Goal: Task Accomplishment & Management: Use online tool/utility

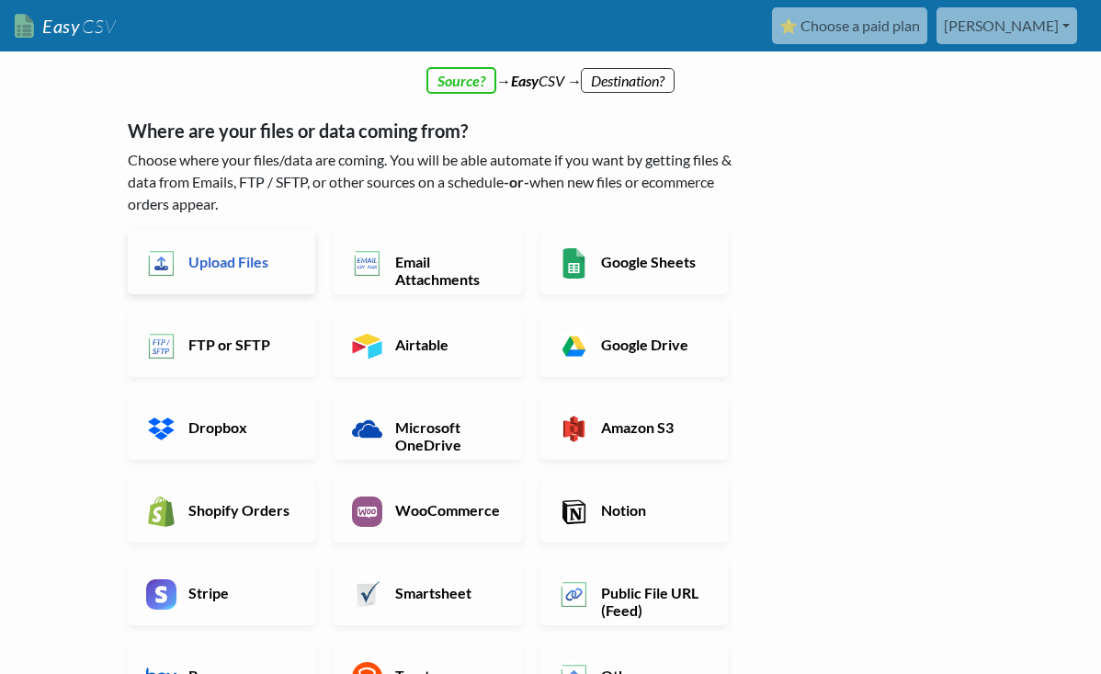
click at [247, 257] on h6 "Upload Files" at bounding box center [240, 261] width 113 height 17
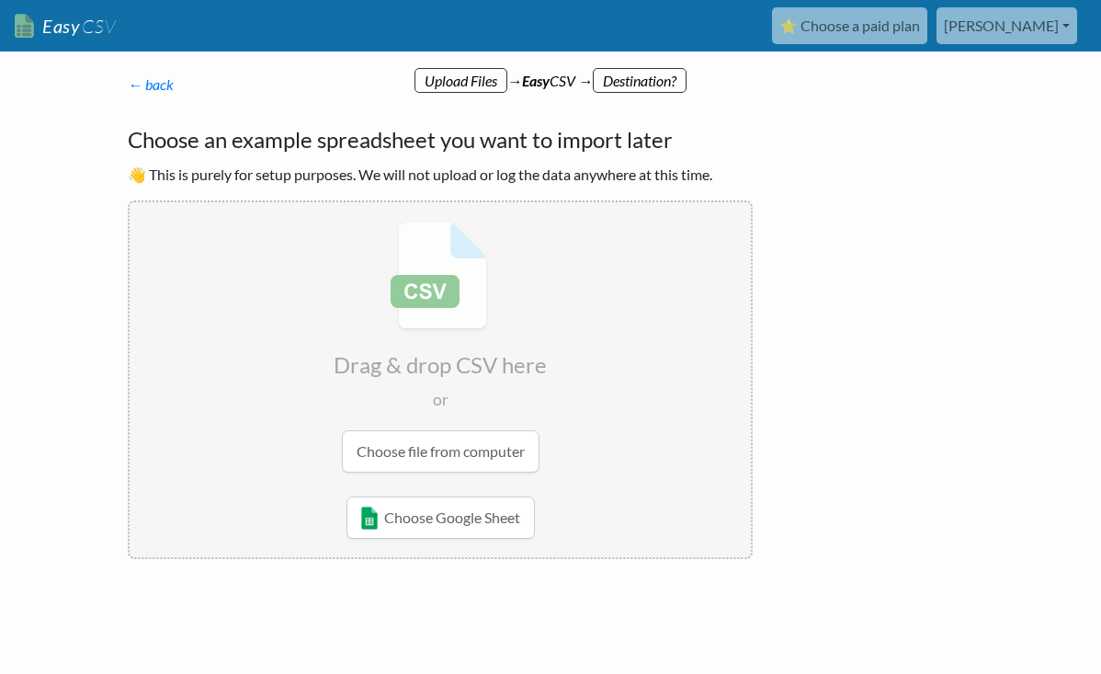
click at [443, 452] on input "file" at bounding box center [440, 347] width 621 height 290
type input "C:\fakepath\[PERSON_NAME]-profiles (3).csv"
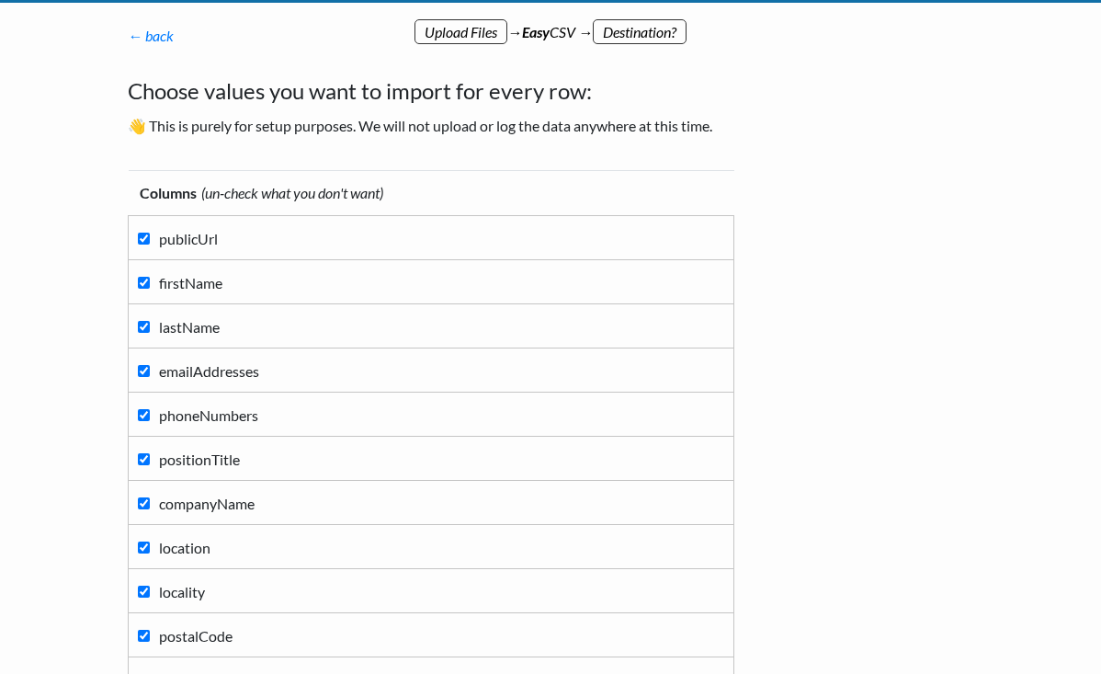
scroll to position [47, 0]
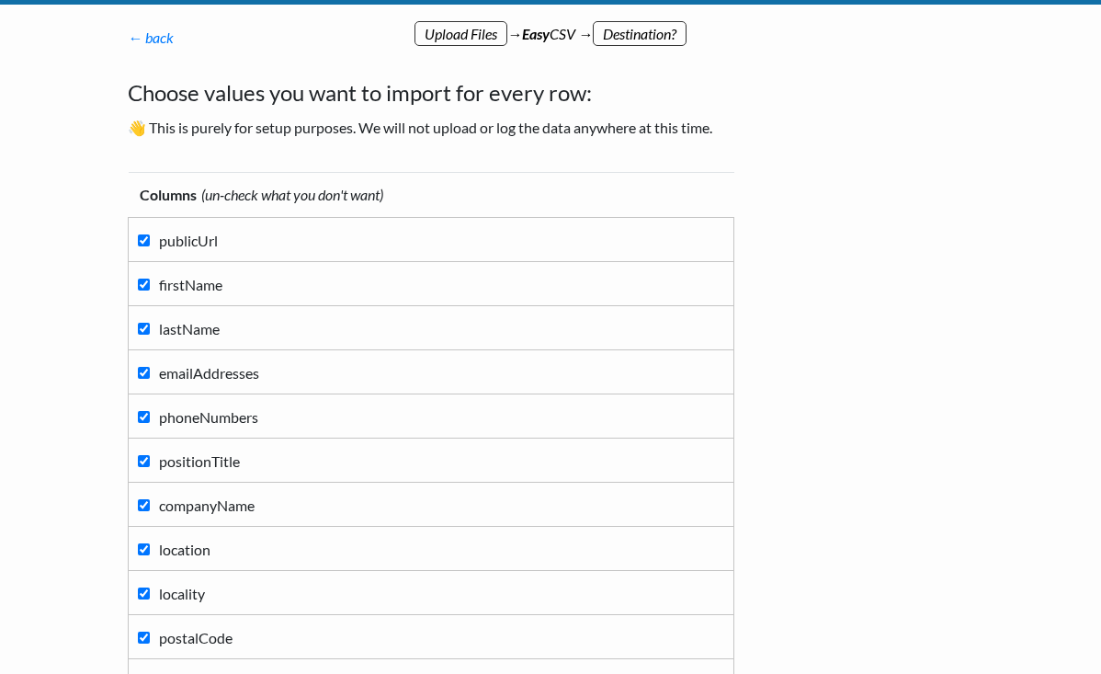
click at [143, 417] on input "phoneNumbers" at bounding box center [144, 417] width 12 height 12
checkbox input "false"
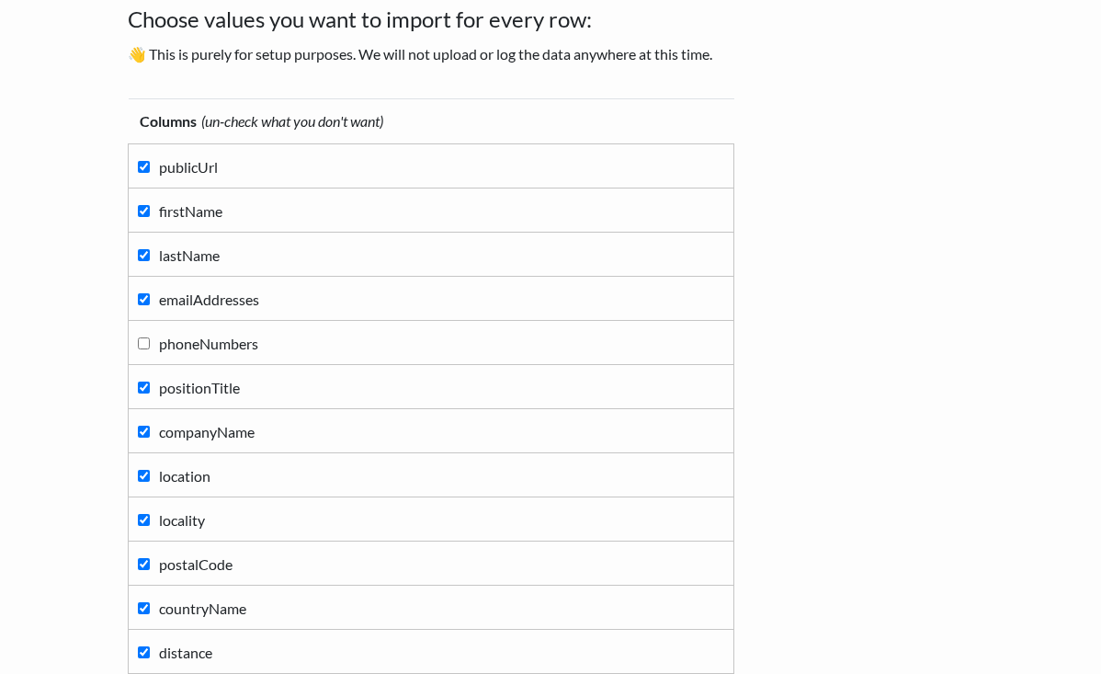
scroll to position [136, 0]
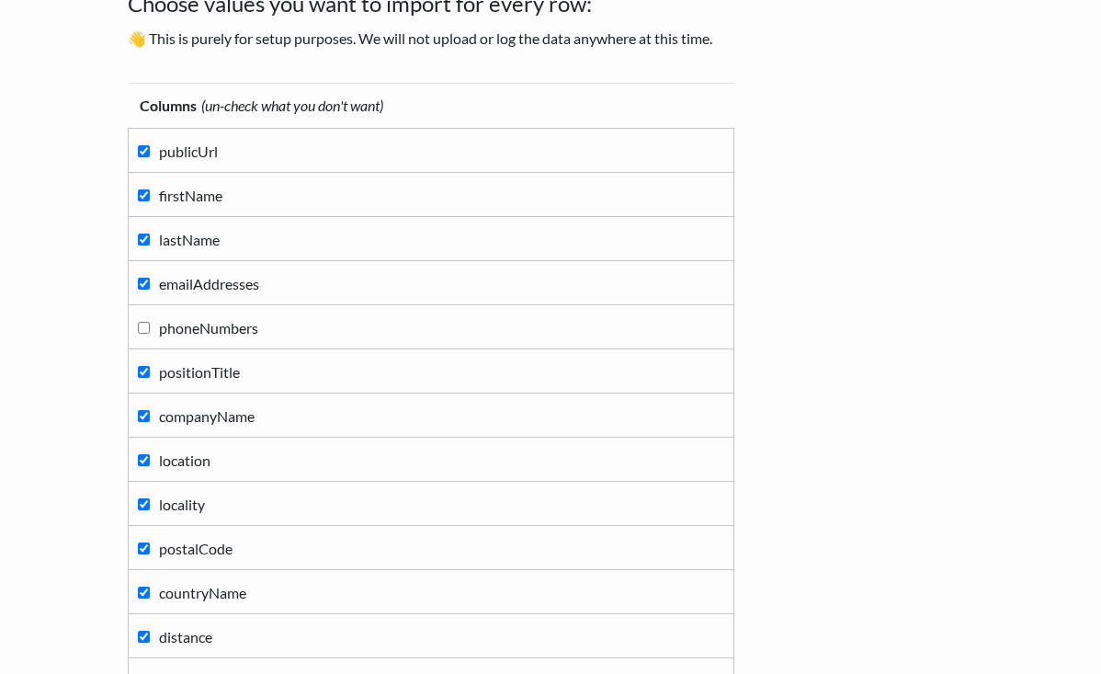
click at [146, 506] on input "locality" at bounding box center [144, 504] width 12 height 12
checkbox input "false"
click at [146, 553] on input "postalCode" at bounding box center [144, 548] width 12 height 12
checkbox input "false"
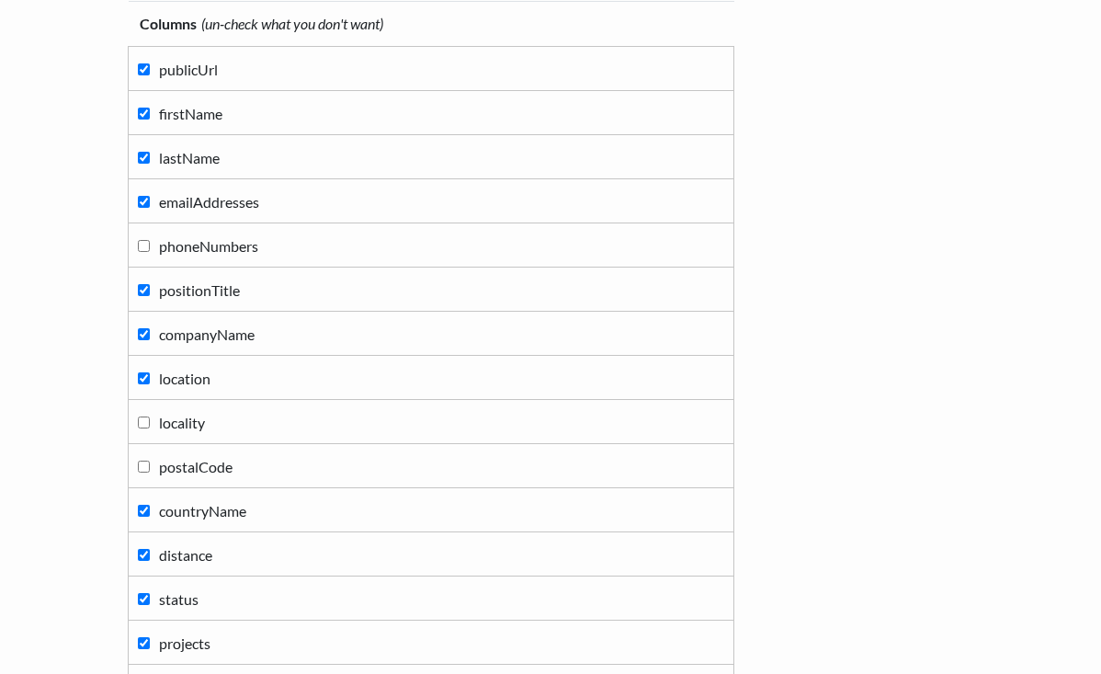
scroll to position [241, 0]
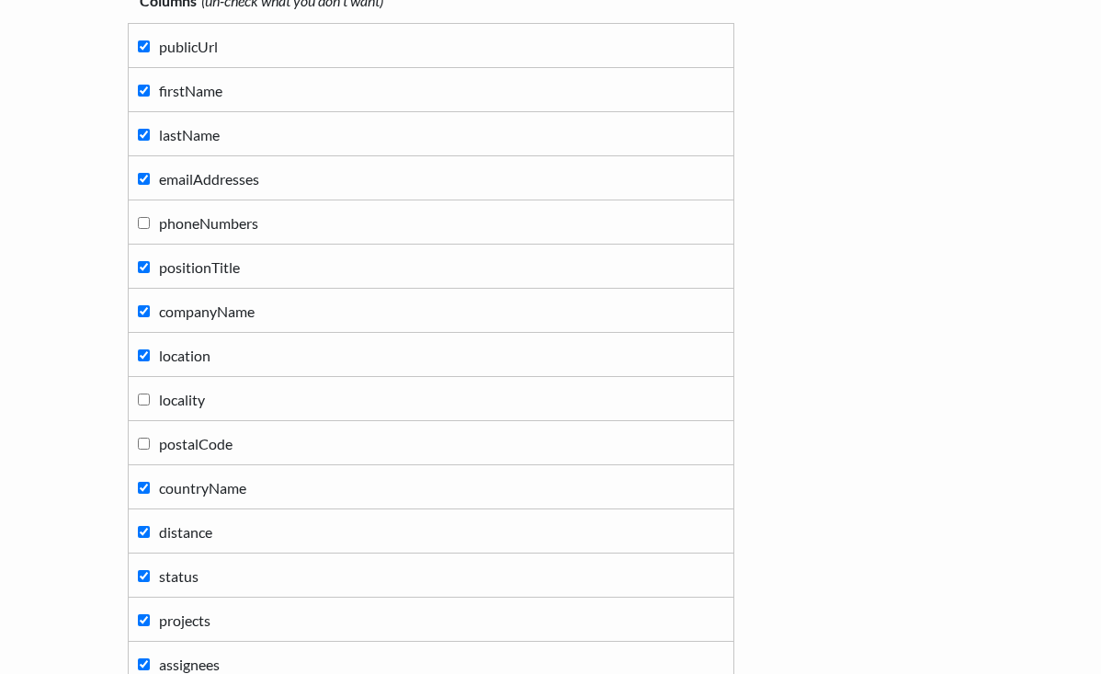
click at [140, 482] on input "countryName" at bounding box center [144, 488] width 12 height 12
checkbox input "false"
click at [142, 532] on input "distance" at bounding box center [144, 532] width 12 height 12
checkbox input "false"
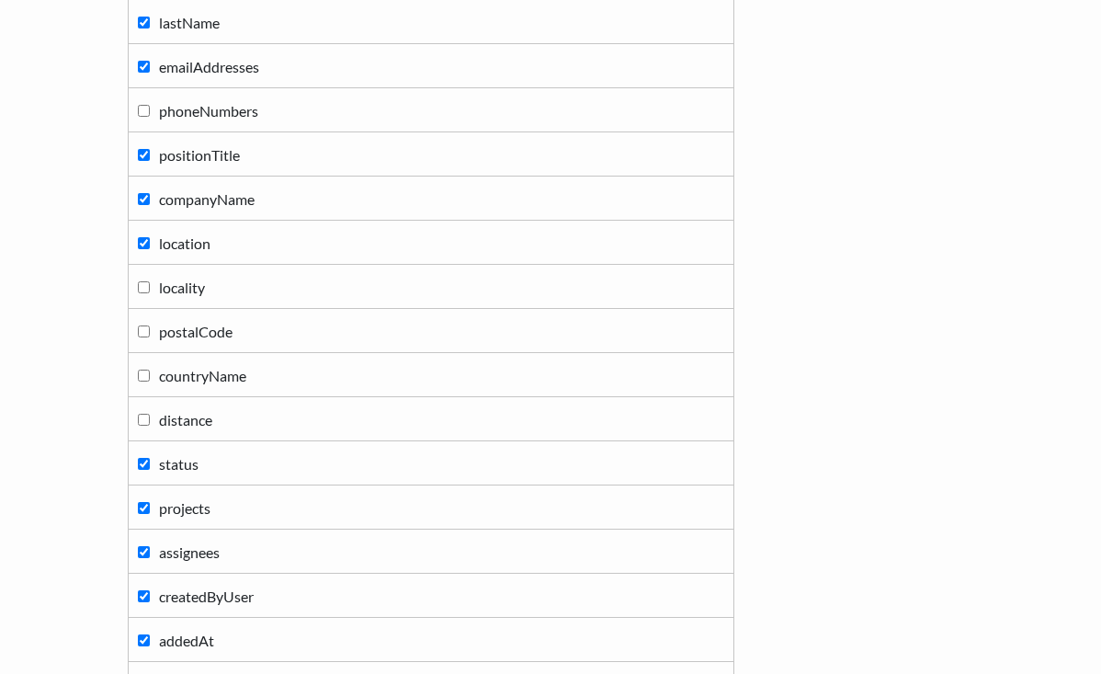
scroll to position [382, 0]
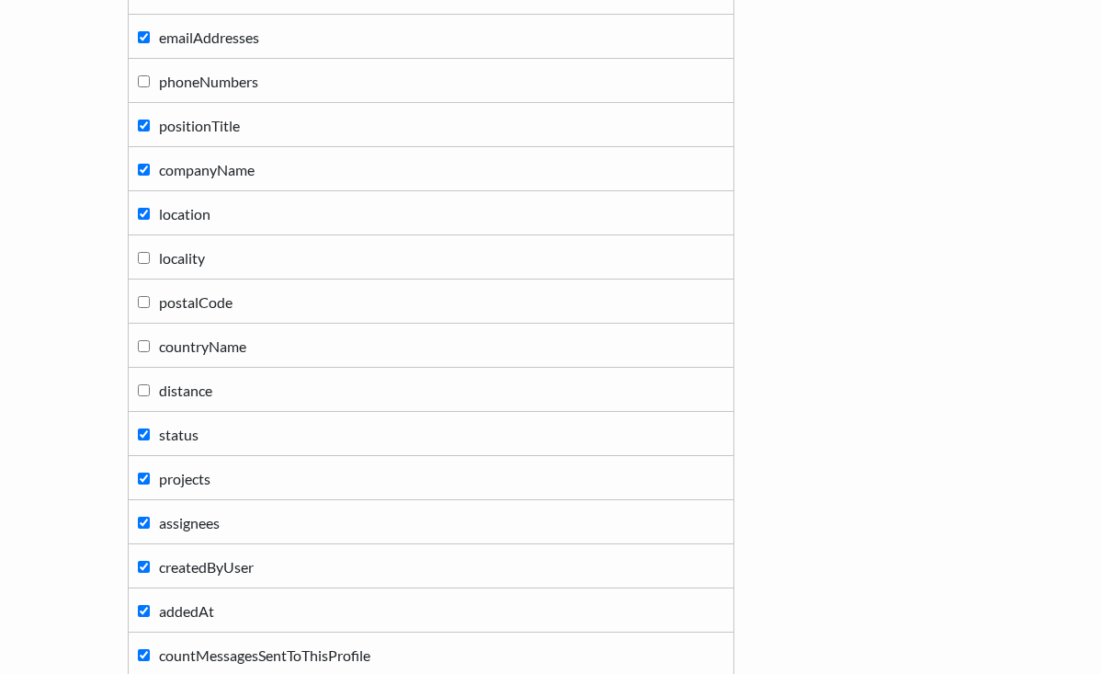
click at [142, 475] on input "projects" at bounding box center [144, 478] width 12 height 12
checkbox input "false"
click at [143, 438] on input "status" at bounding box center [144, 434] width 12 height 12
checkbox input "false"
click at [143, 553] on label "createdByUser" at bounding box center [431, 565] width 586 height 25
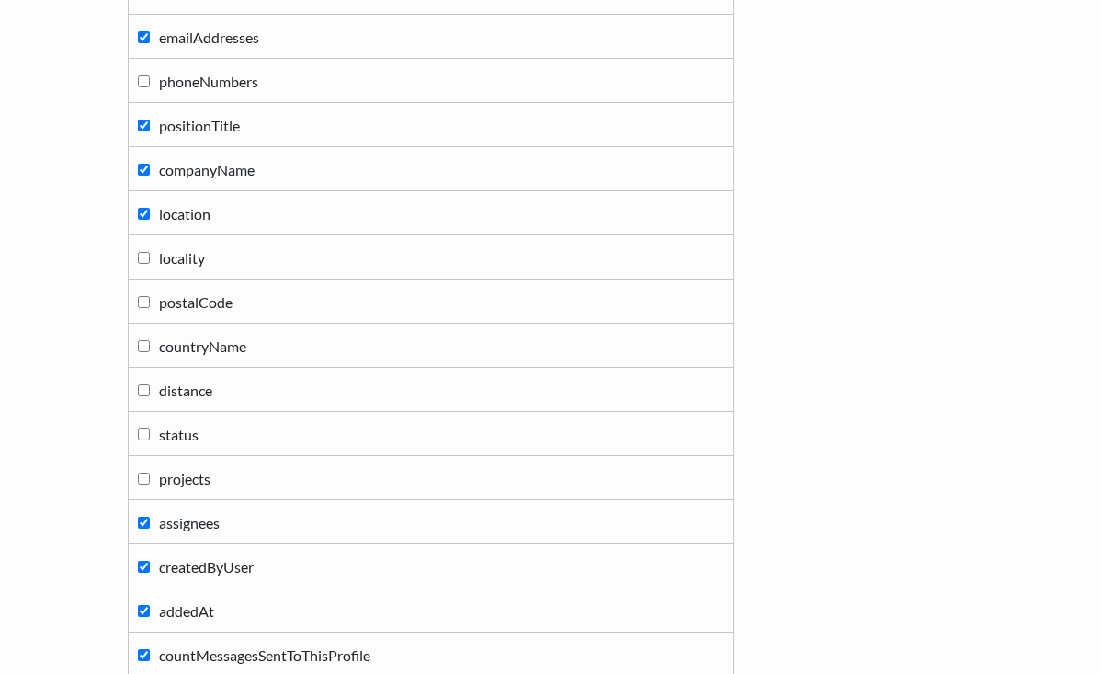
click at [143, 561] on input "createdByUser" at bounding box center [144, 567] width 12 height 12
checkbox input "false"
click at [143, 514] on label "assignees" at bounding box center [431, 521] width 586 height 25
click at [143, 517] on input "assignees" at bounding box center [144, 523] width 12 height 12
checkbox input "false"
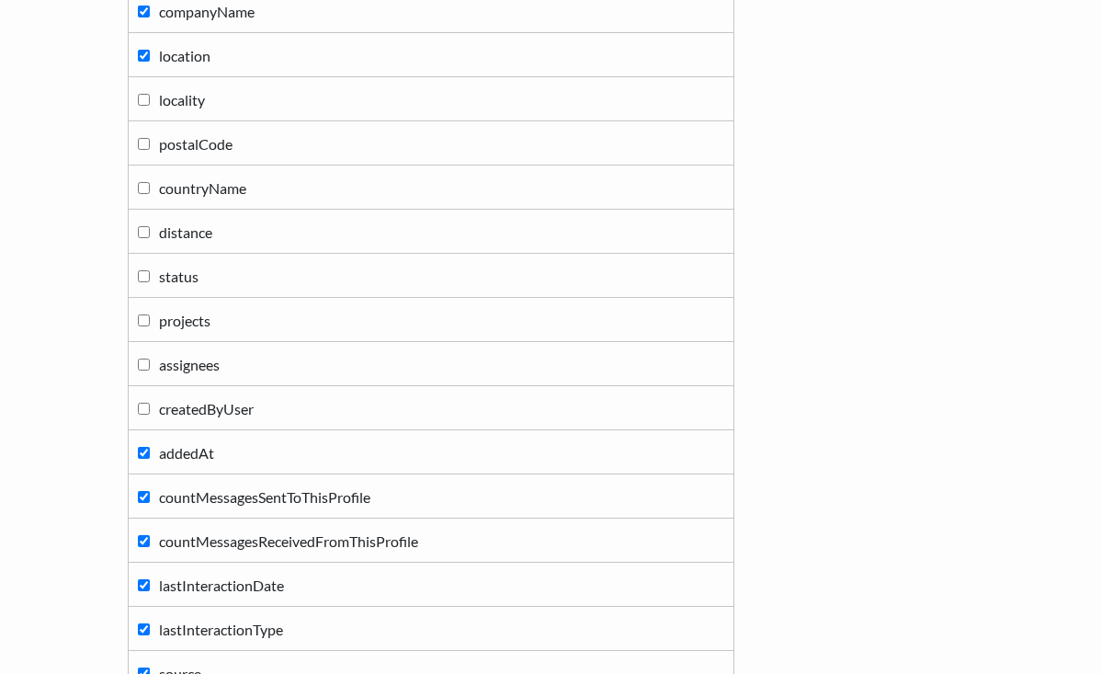
scroll to position [541, 0]
click at [139, 440] on label "addedAt" at bounding box center [431, 450] width 586 height 25
click at [139, 446] on input "addedAt" at bounding box center [144, 452] width 12 height 12
checkbox input "false"
click at [141, 511] on td "countMessagesSentToThisProfile" at bounding box center [432, 495] width 606 height 44
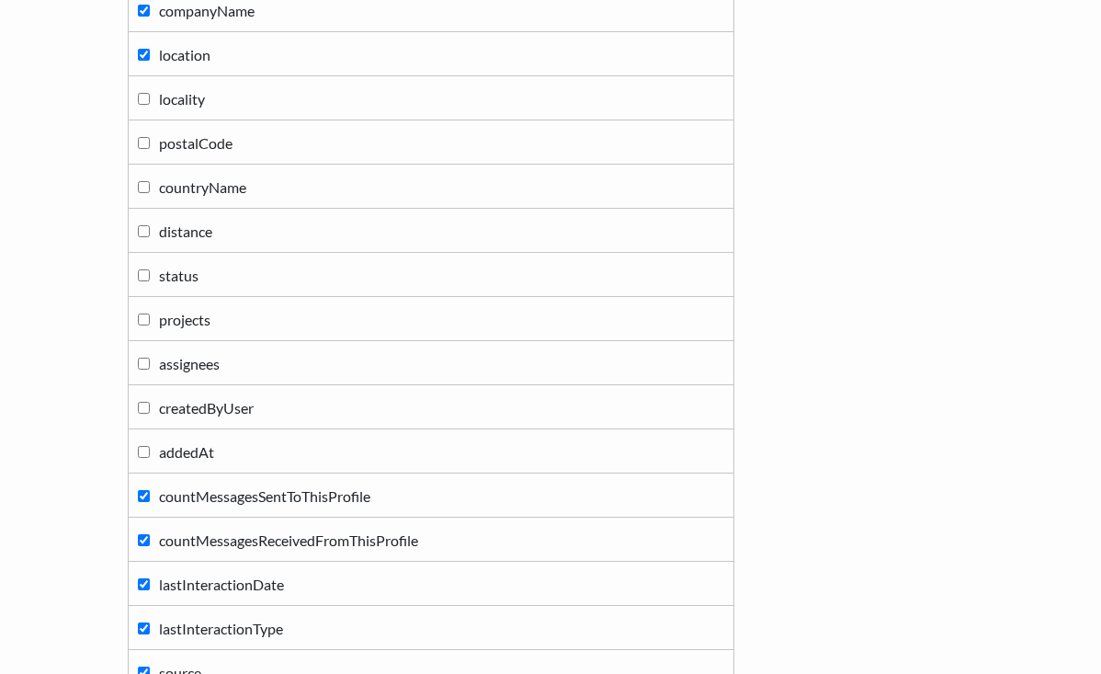
click at [144, 490] on input "countMessagesSentToThisProfile" at bounding box center [144, 496] width 12 height 12
checkbox input "false"
click at [143, 539] on input "countMessagesReceivedFromThisProfile" at bounding box center [144, 540] width 12 height 12
checkbox input "false"
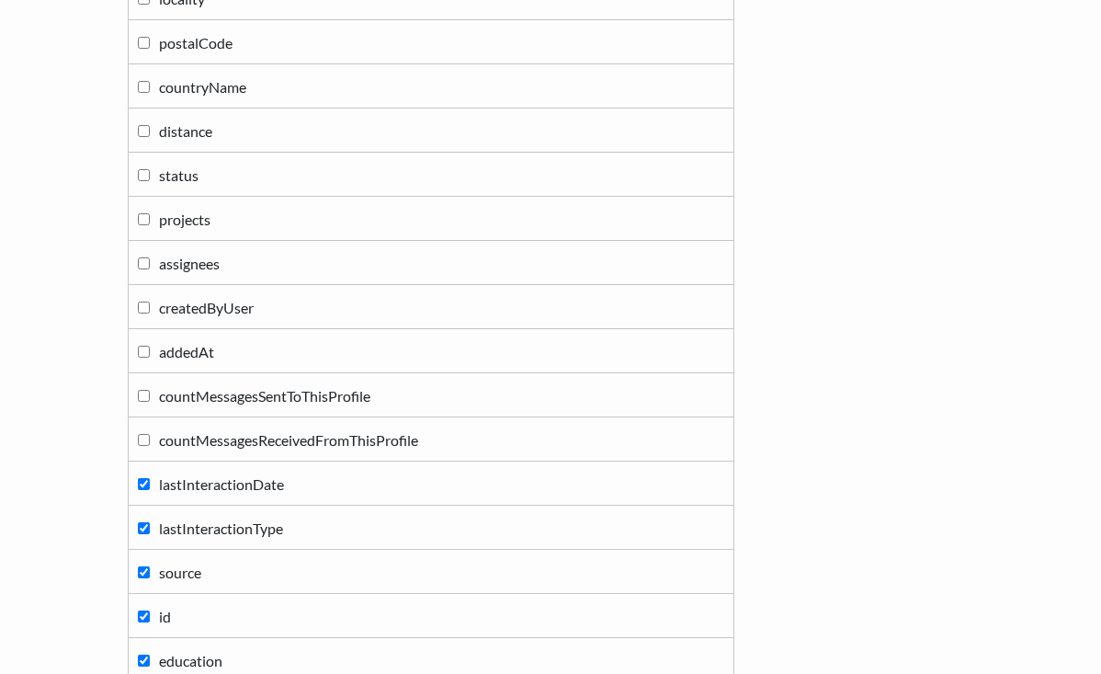
scroll to position [691, 0]
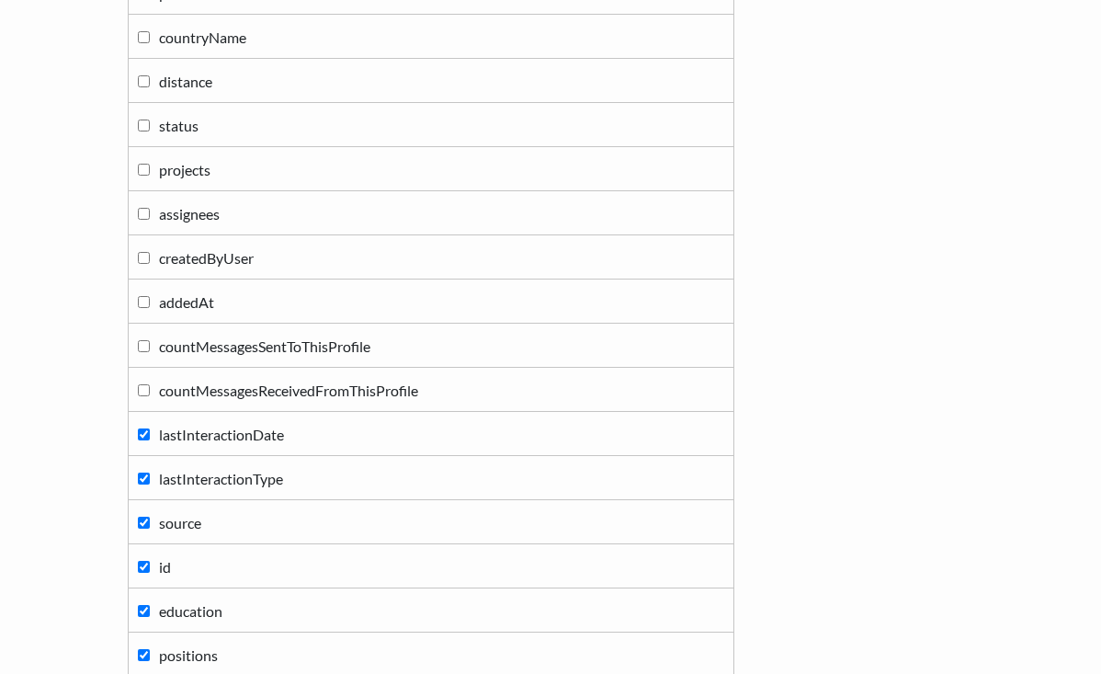
click at [140, 436] on input "lastInteractionDate" at bounding box center [144, 434] width 12 height 12
checkbox input "false"
click at [142, 478] on input "lastInteractionType" at bounding box center [144, 478] width 12 height 12
checkbox input "false"
click at [141, 530] on label "source" at bounding box center [431, 521] width 586 height 25
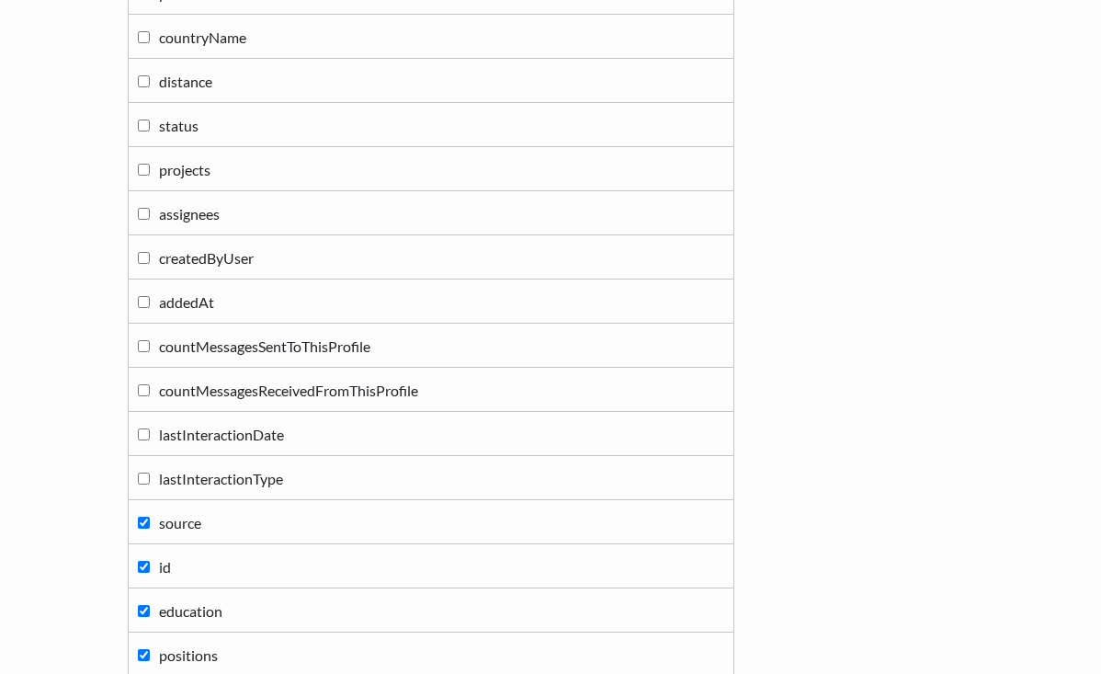
click at [141, 529] on input "source" at bounding box center [144, 523] width 12 height 12
checkbox input "false"
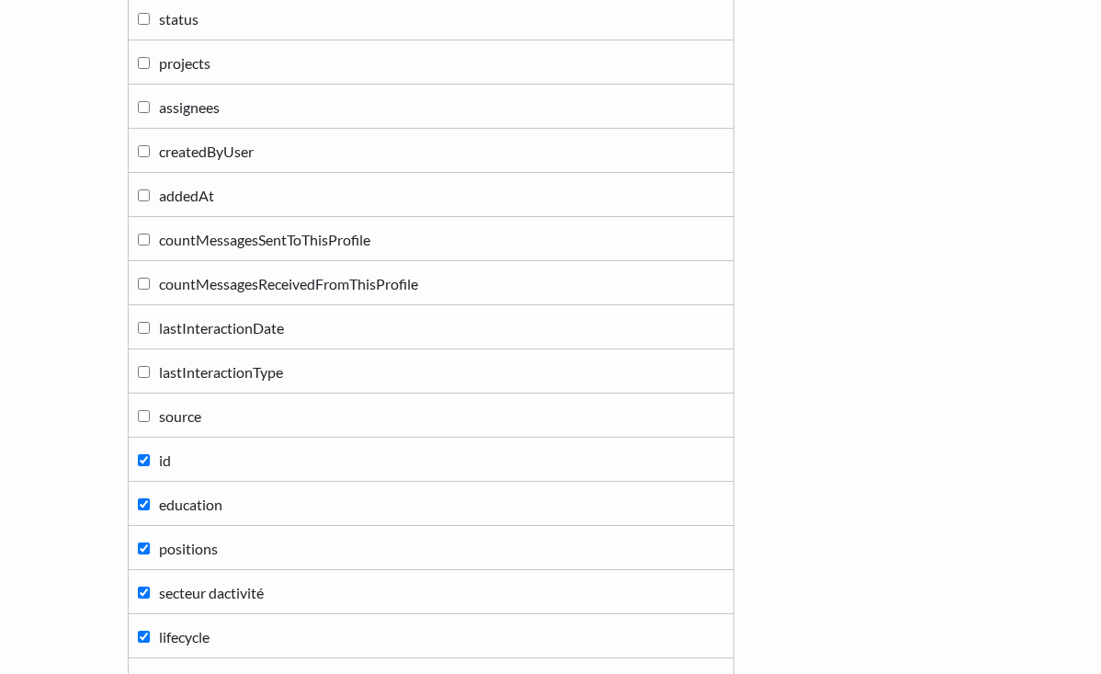
scroll to position [800, 0]
click at [140, 461] on input "id" at bounding box center [144, 458] width 12 height 12
checkbox input "false"
click at [140, 507] on input "education" at bounding box center [144, 502] width 12 height 12
checkbox input "false"
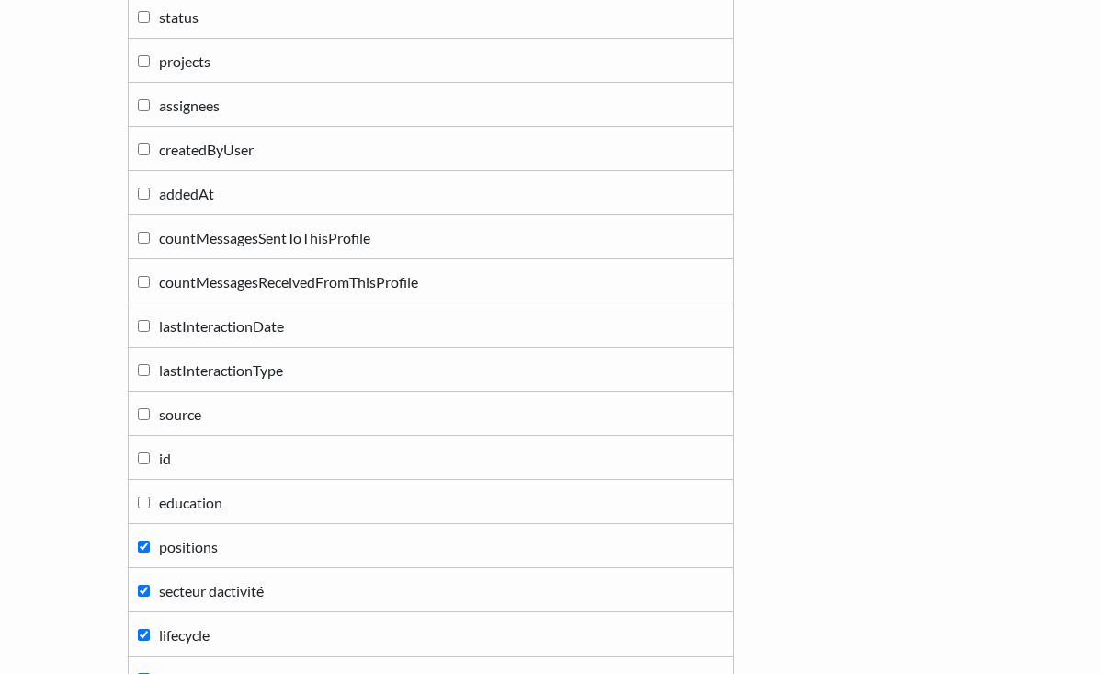
click at [145, 563] on td "positions" at bounding box center [432, 546] width 606 height 44
click at [144, 551] on input "positions" at bounding box center [144, 546] width 12 height 12
checkbox input "false"
click at [145, 594] on input "secteur dactivité" at bounding box center [144, 591] width 12 height 12
checkbox input "false"
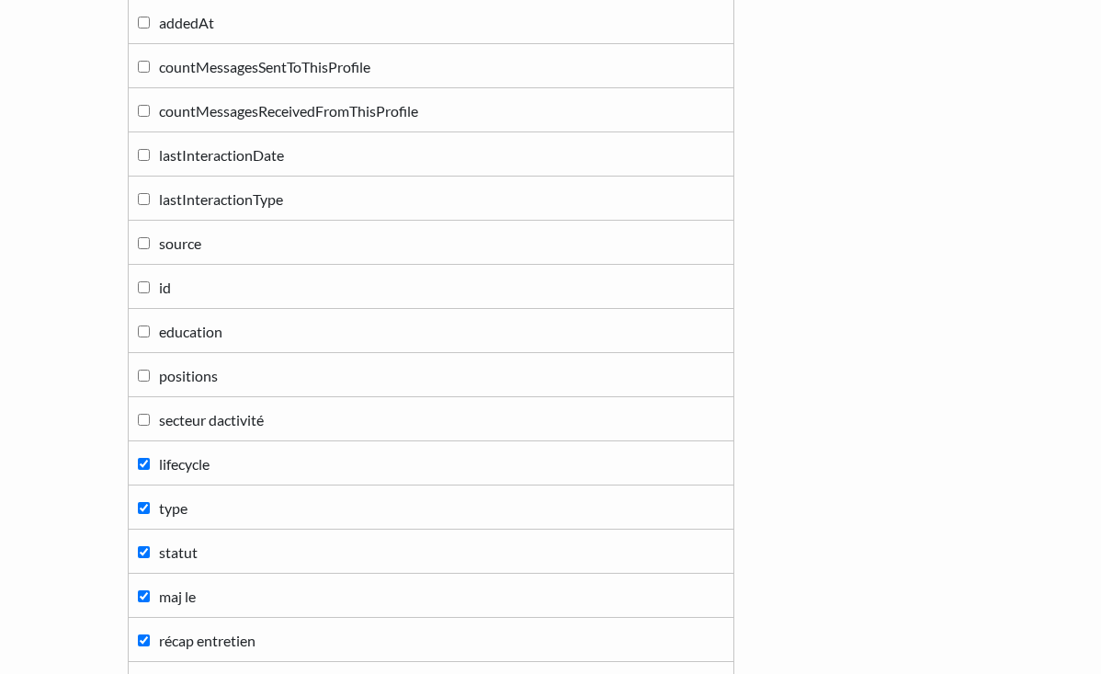
scroll to position [972, 0]
click at [139, 460] on input "lifecycle" at bounding box center [144, 463] width 12 height 12
checkbox input "false"
click at [145, 517] on label "type" at bounding box center [431, 506] width 586 height 25
click at [145, 513] on input "type" at bounding box center [144, 507] width 12 height 12
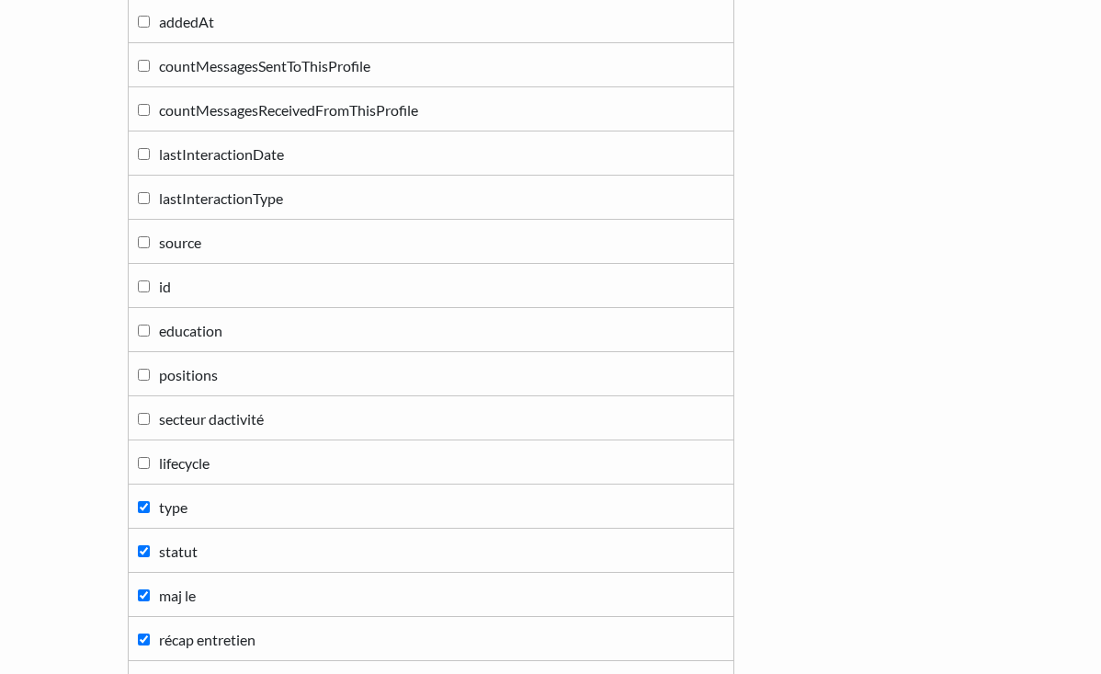
checkbox input "false"
click at [146, 554] on input "statut" at bounding box center [144, 551] width 12 height 12
checkbox input "false"
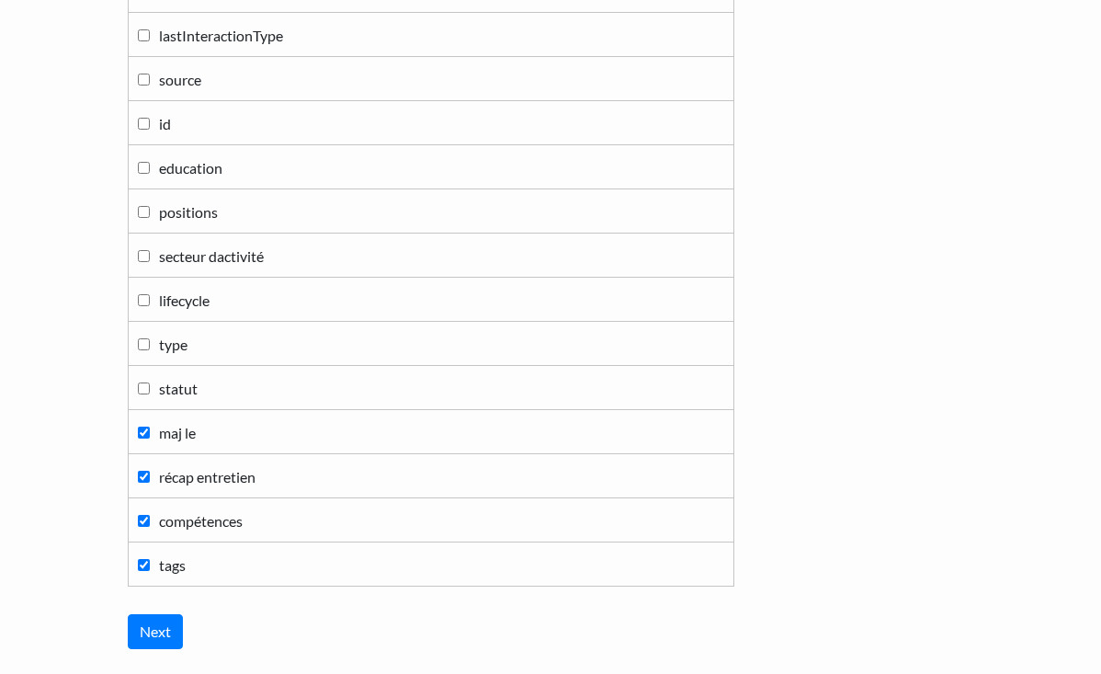
scroll to position [1137, 0]
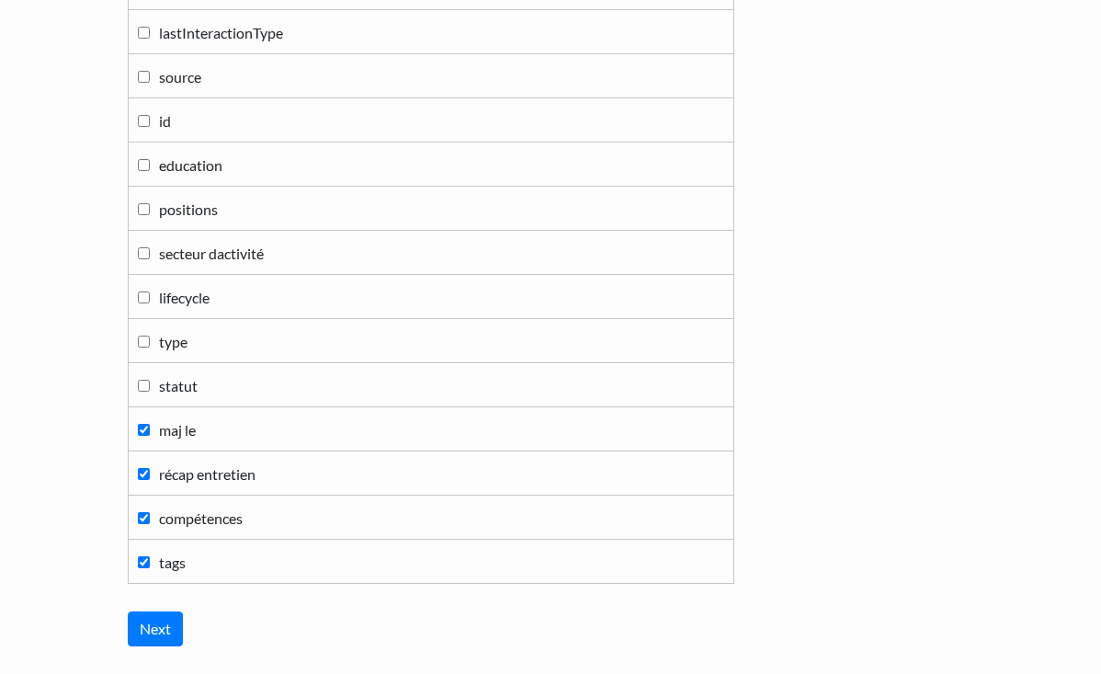
click at [143, 428] on input "maj le" at bounding box center [144, 430] width 12 height 12
checkbox input "false"
click at [143, 474] on input "récap entretien" at bounding box center [144, 474] width 12 height 12
checkbox input "false"
click at [143, 528] on label "compétences" at bounding box center [431, 517] width 586 height 25
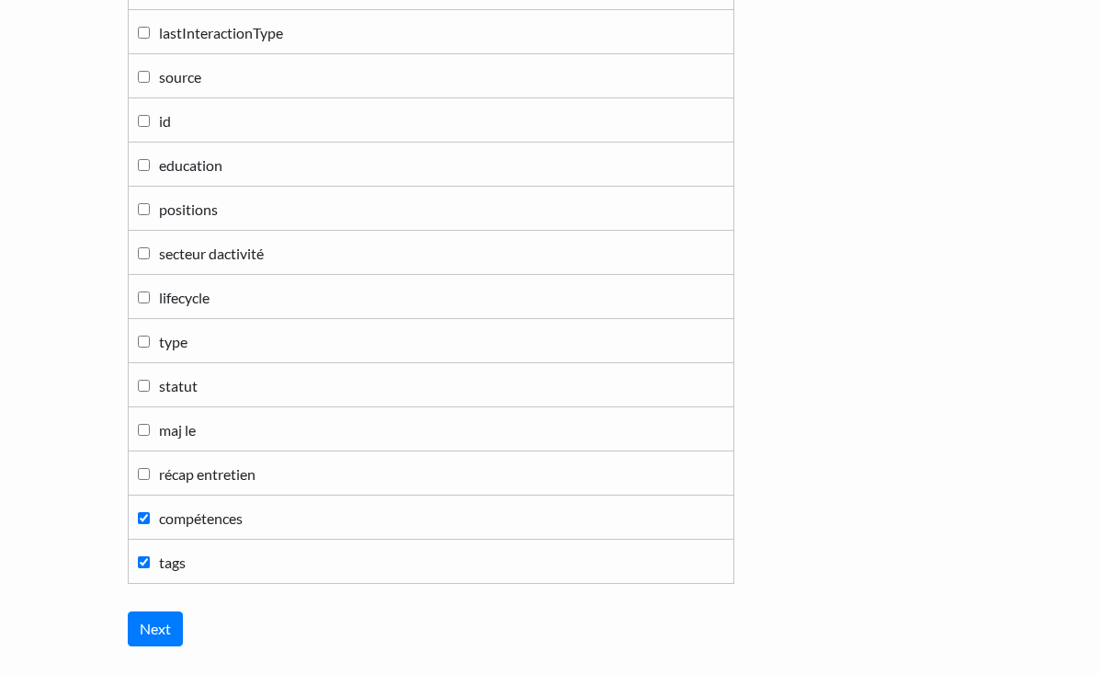
click at [143, 524] on input "compétences" at bounding box center [144, 518] width 12 height 12
checkbox input "false"
click at [144, 562] on input "tags" at bounding box center [144, 562] width 12 height 12
checkbox input "false"
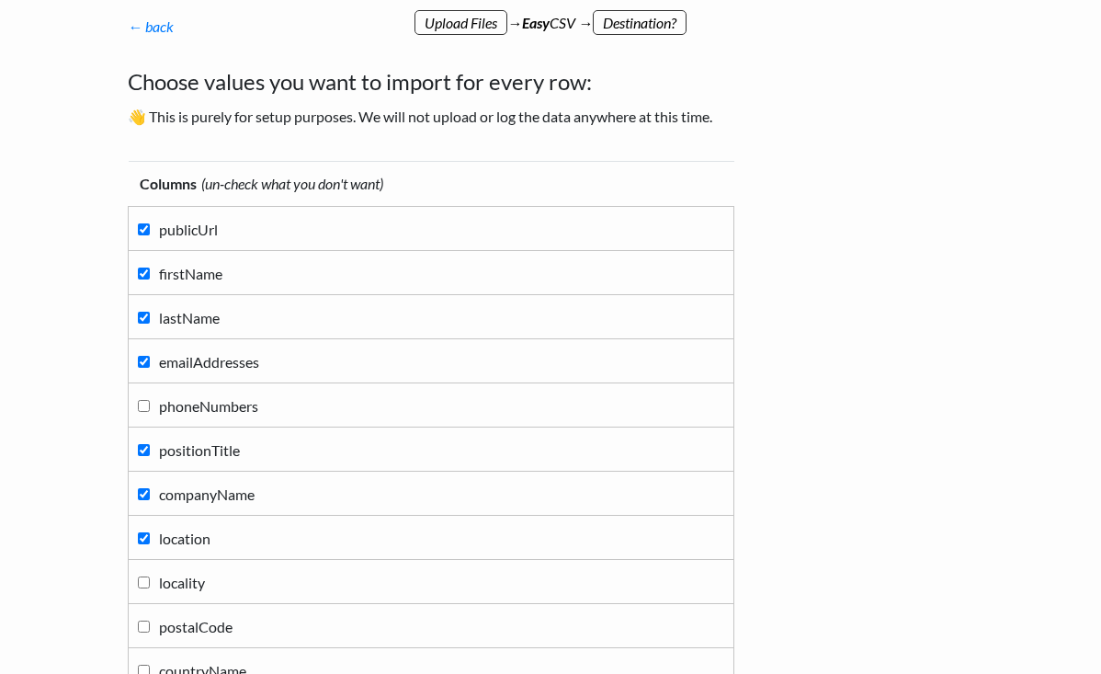
scroll to position [22, 0]
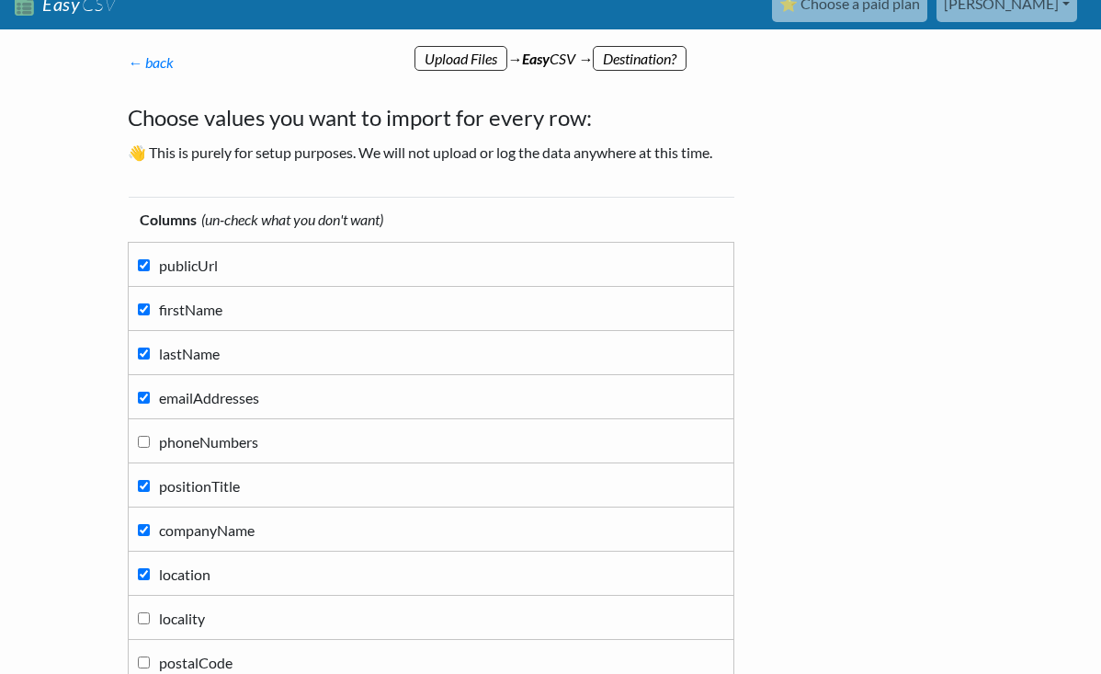
click at [142, 573] on input "location" at bounding box center [144, 574] width 12 height 12
checkbox input "false"
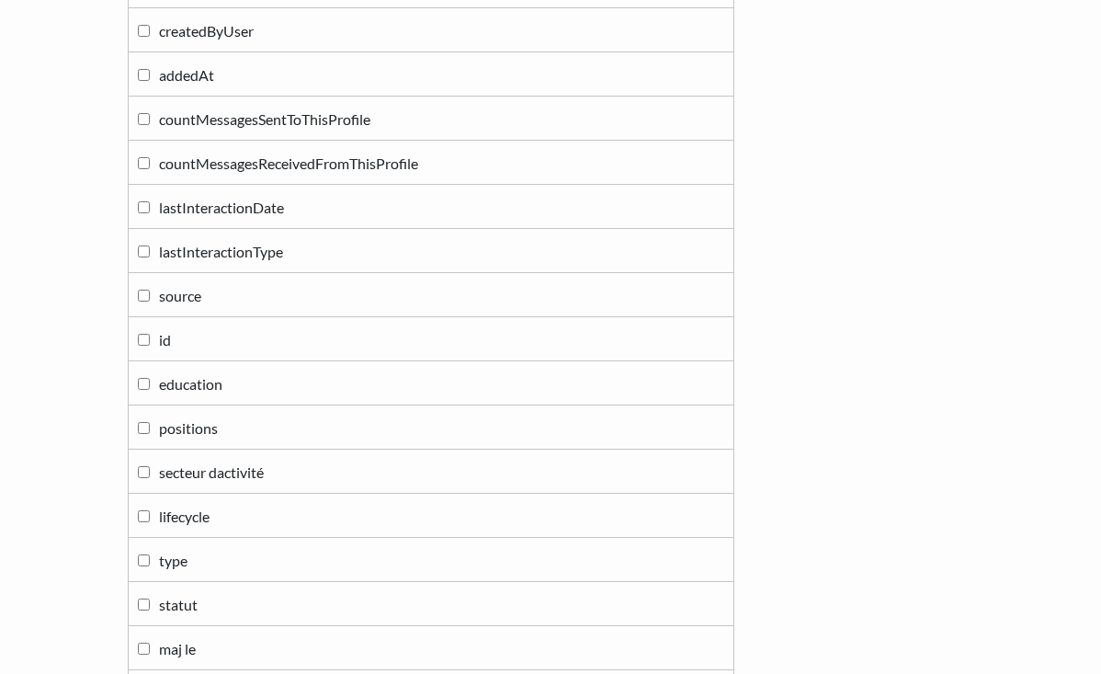
scroll to position [1262, 0]
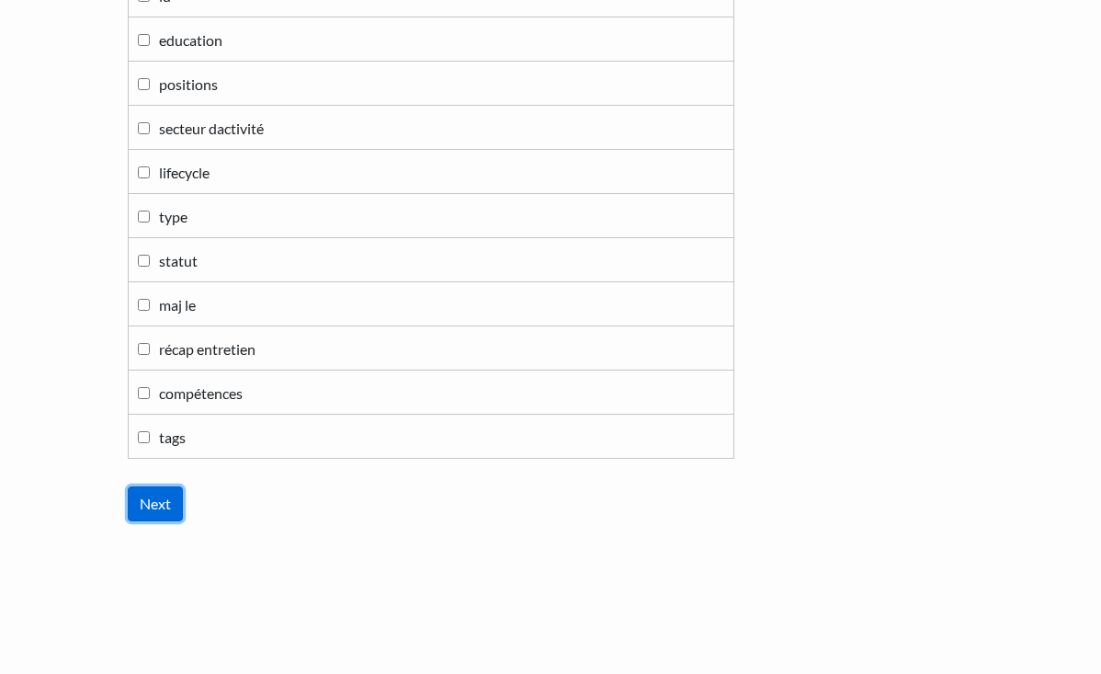
click at [136, 503] on input "Next" at bounding box center [155, 503] width 55 height 35
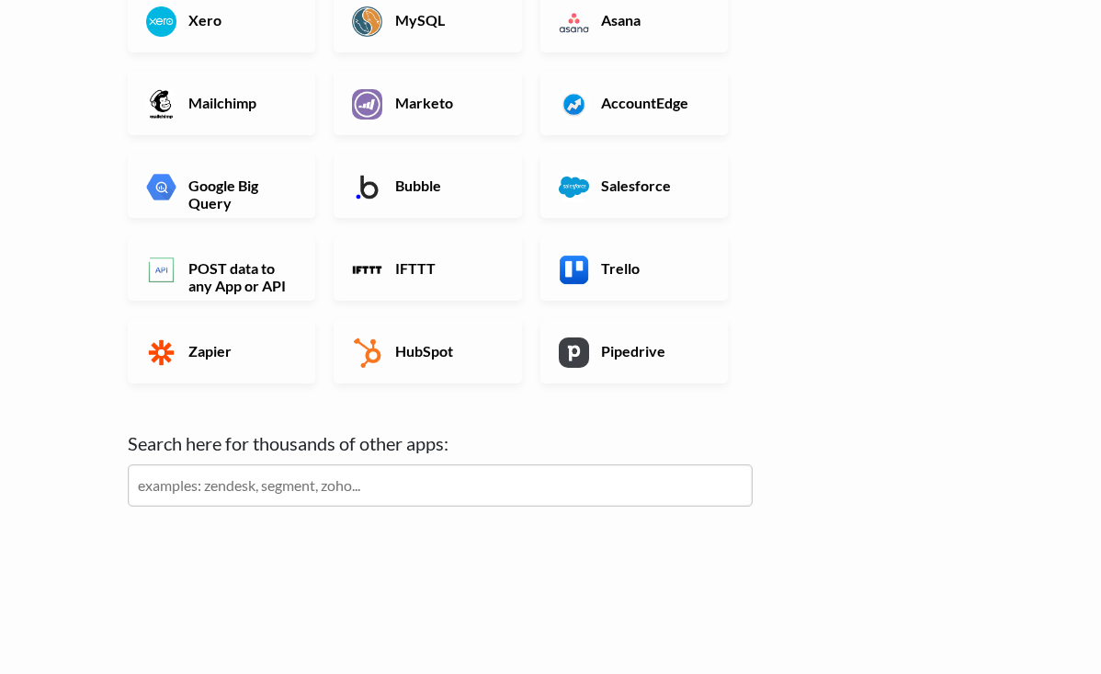
scroll to position [527, 0]
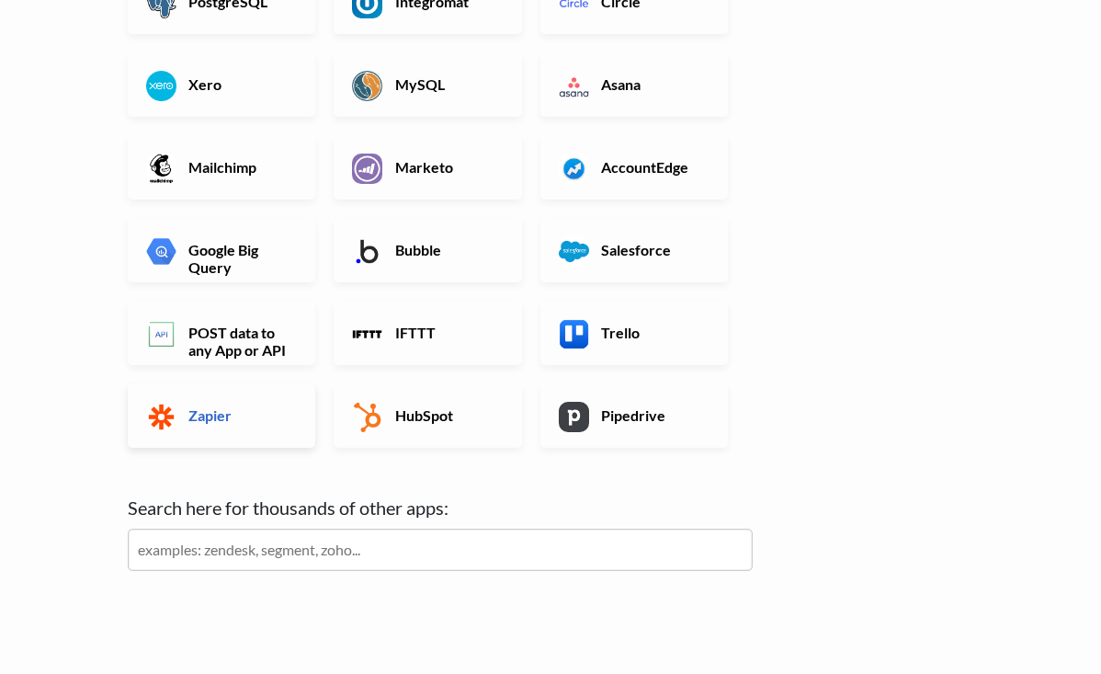
click at [265, 444] on link "Zapier" at bounding box center [222, 415] width 188 height 64
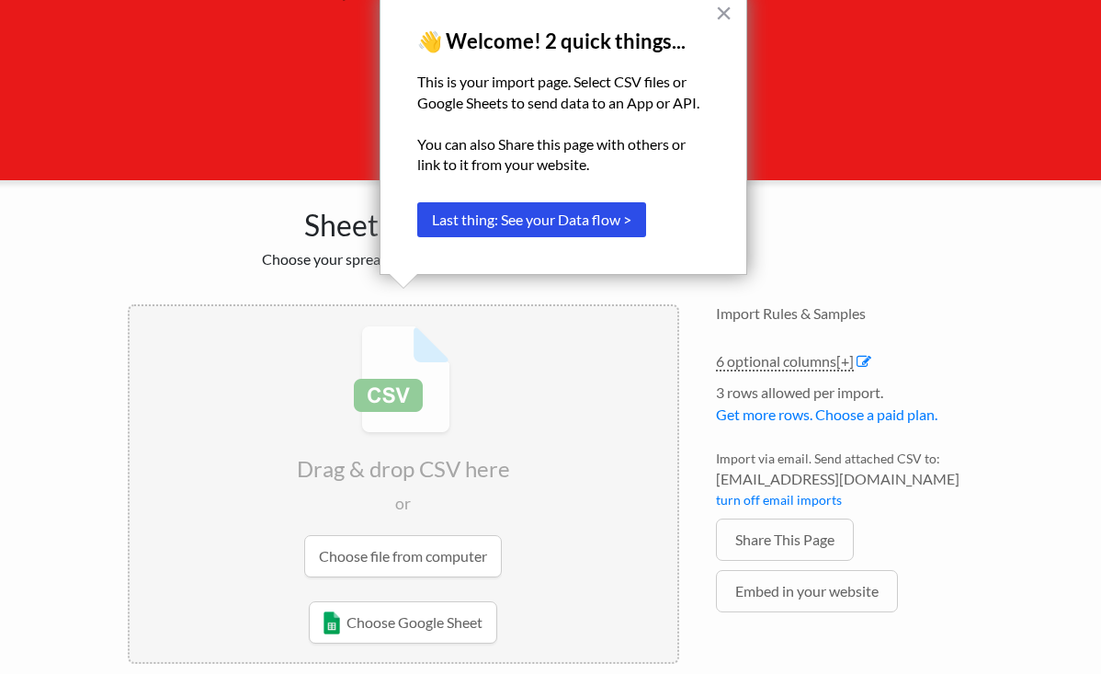
scroll to position [164, 0]
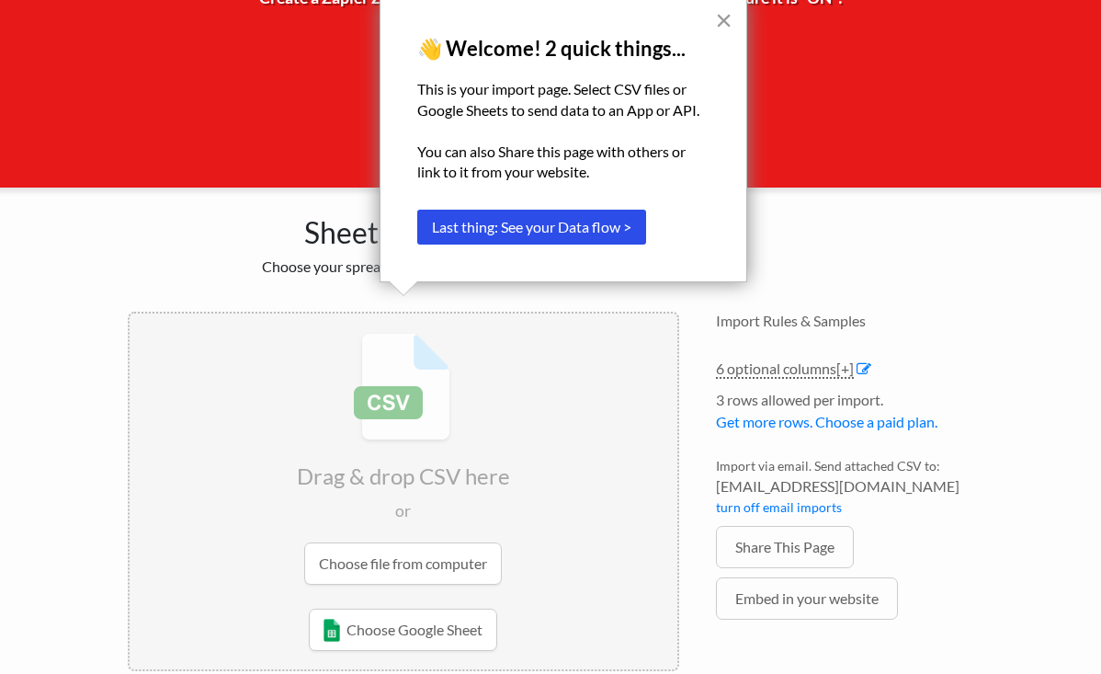
click at [721, 15] on button "×" at bounding box center [723, 20] width 17 height 29
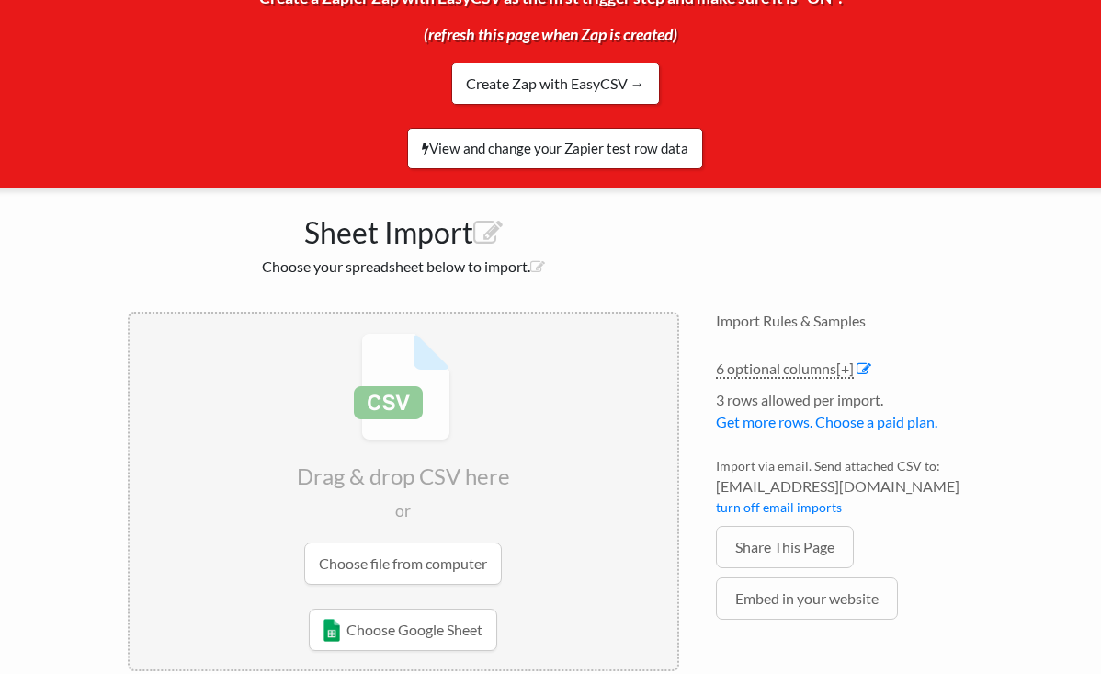
scroll to position [199, 0]
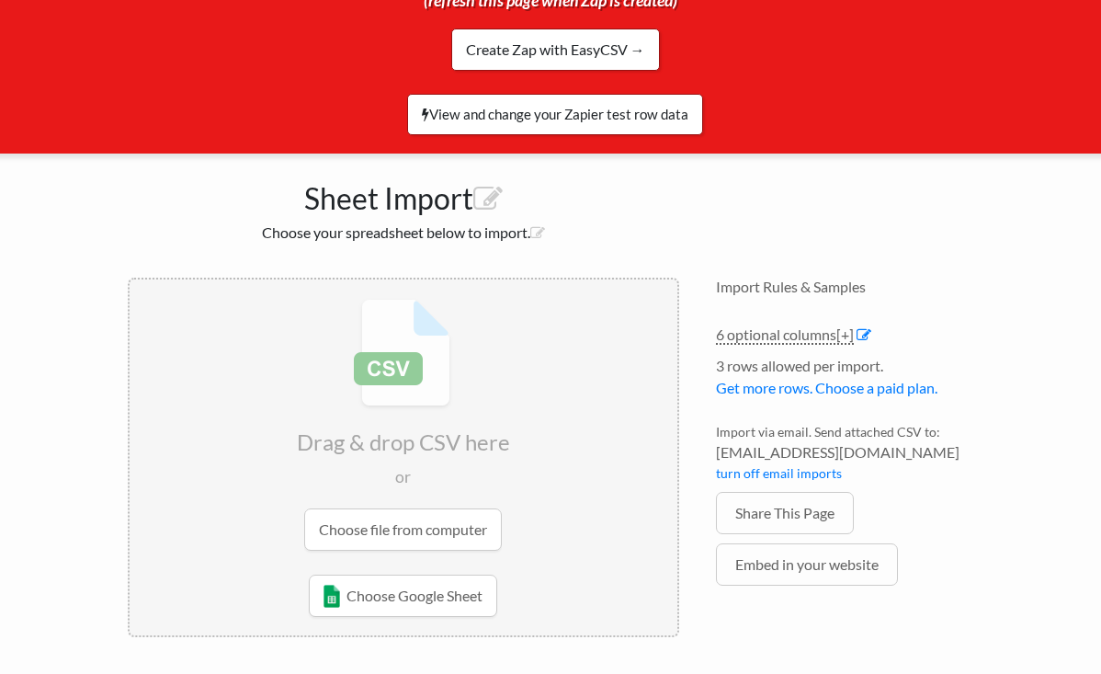
click at [371, 529] on input "file" at bounding box center [404, 424] width 548 height 290
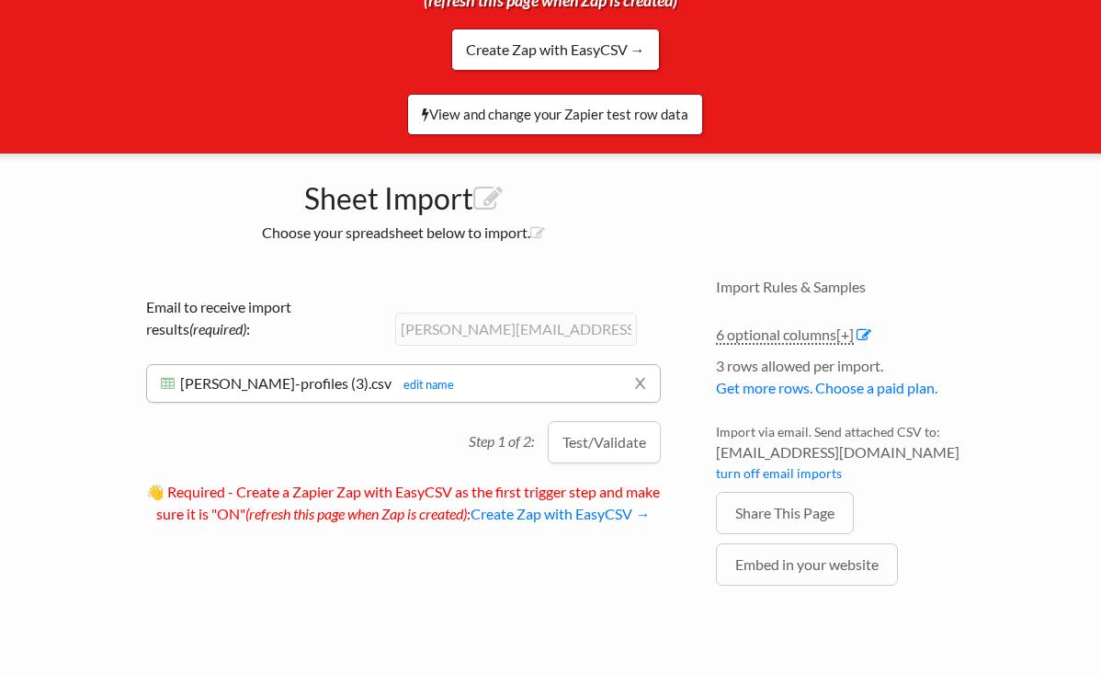
click at [657, 525] on p "👋 Required - Create a Zapier Zap with EasyCSV as the first trigger step and mak…" at bounding box center [403, 496] width 515 height 58
click at [614, 452] on button "Test/Validate" at bounding box center [604, 442] width 113 height 42
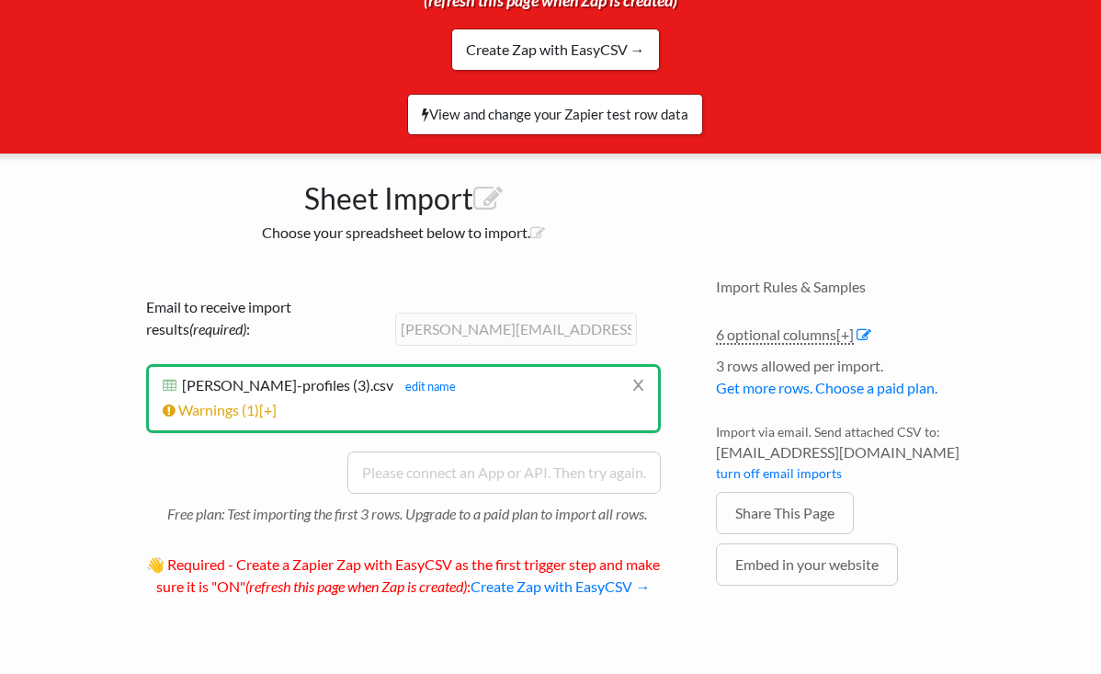
scroll to position [206, 0]
click at [247, 415] on li "x [PERSON_NAME]-profiles (3).csv [PERSON_NAME]-profiles (3).csv edit name Testi…" at bounding box center [403, 398] width 515 height 68
click at [254, 415] on li "x [PERSON_NAME]-profiles (3).csv [PERSON_NAME]-profiles (3).csv edit name Testi…" at bounding box center [403, 398] width 515 height 68
click at [252, 403] on span "1" at bounding box center [250, 409] width 8 height 17
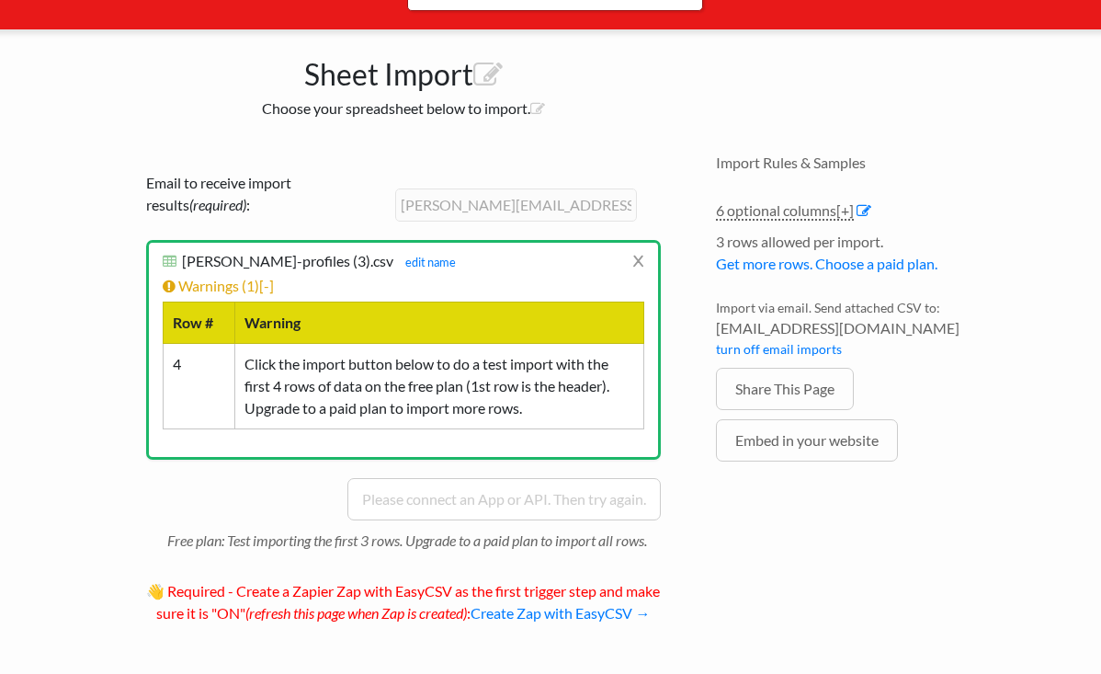
scroll to position [329, 0]
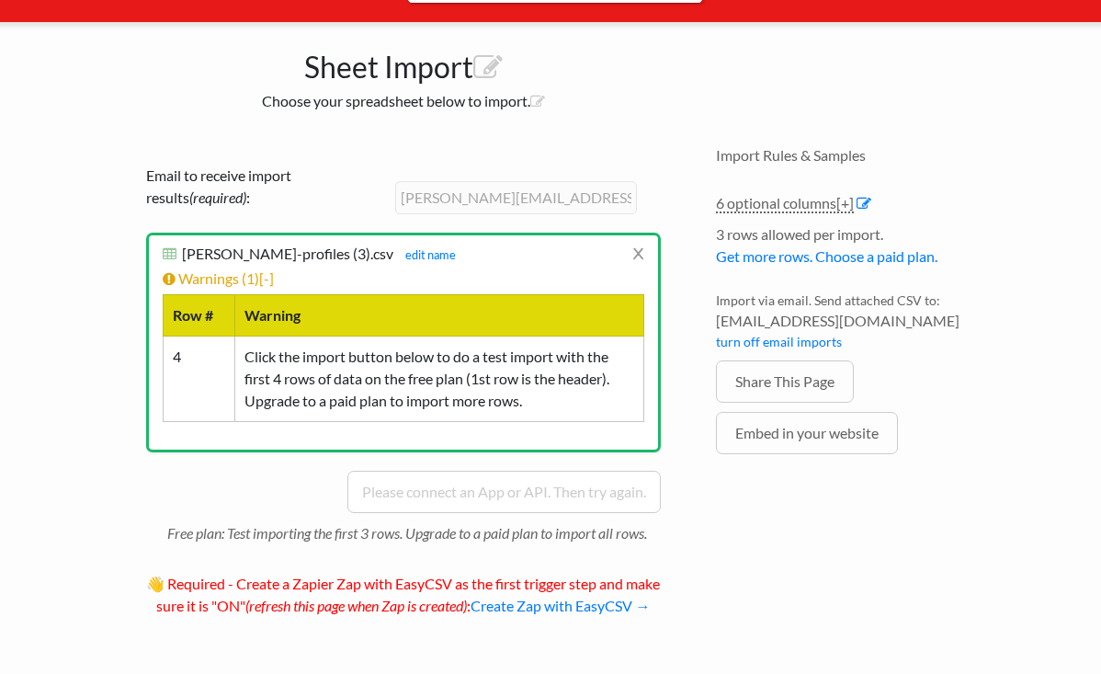
click at [670, 411] on div "Email to receive import results (required) : [PERSON_NAME][EMAIL_ADDRESS][DOMAI…" at bounding box center [403, 394] width 551 height 497
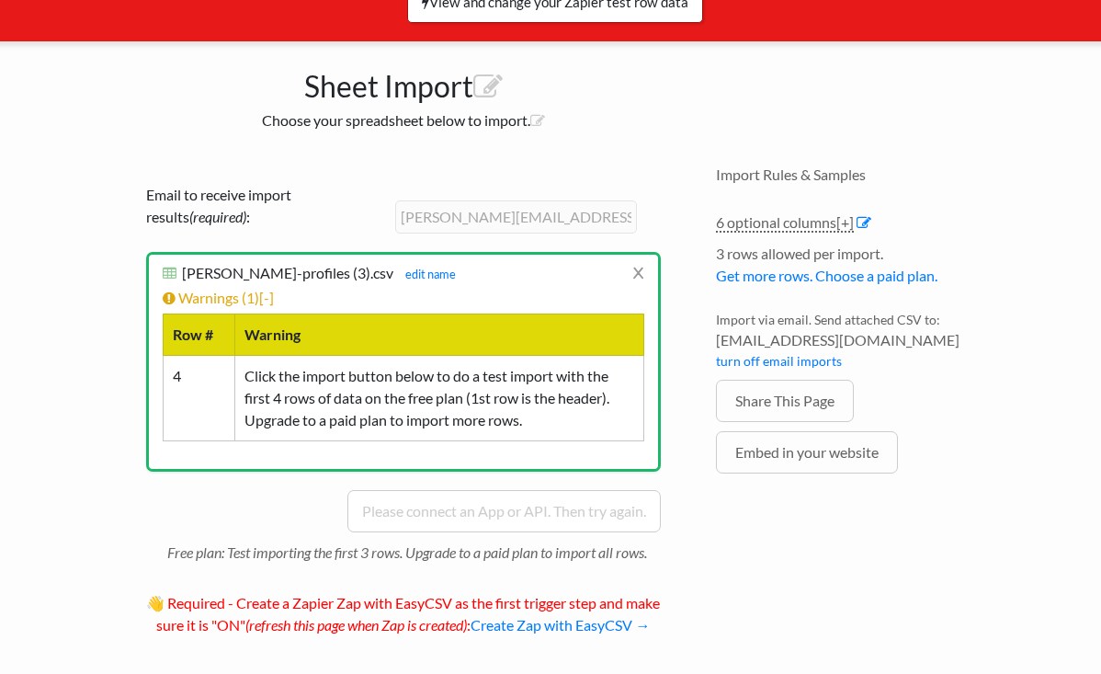
scroll to position [298, 0]
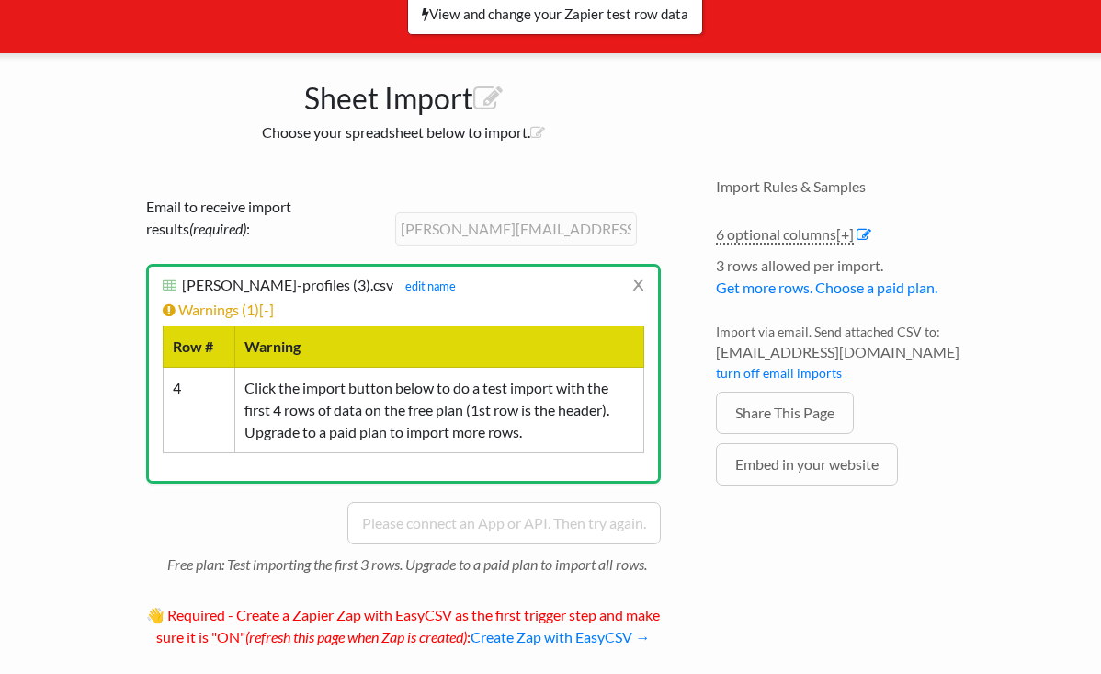
click at [370, 347] on th "Warning" at bounding box center [439, 345] width 409 height 41
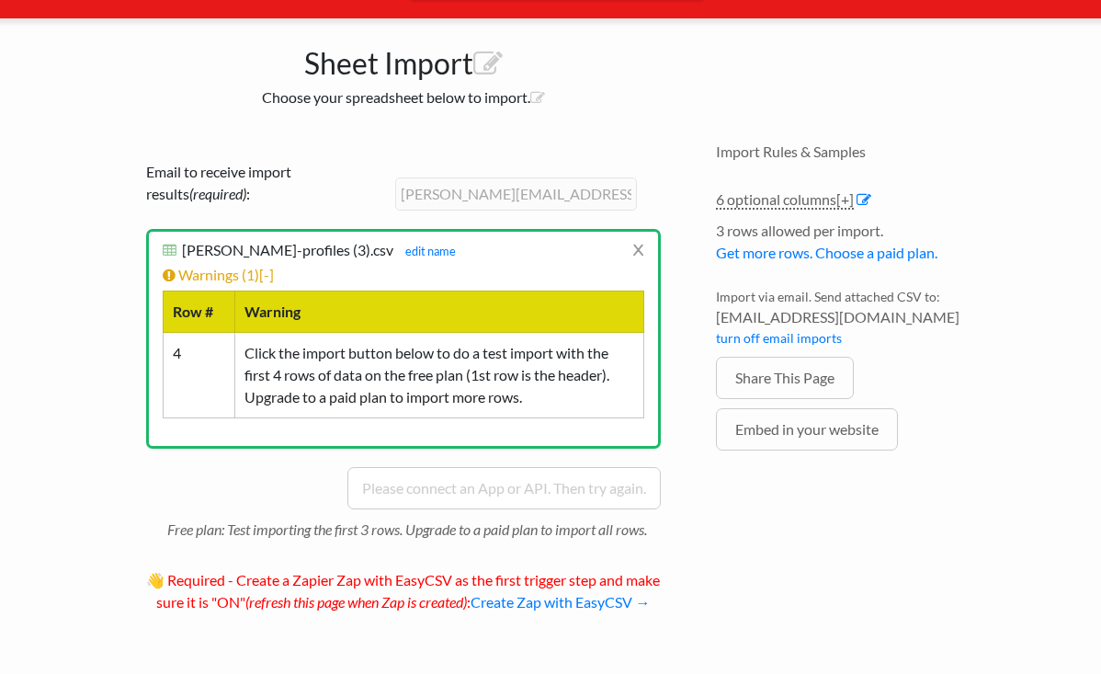
scroll to position [355, 0]
click at [699, 501] on div "Import Rules & Samples 6 optional columns [+] Col Header Value Options publicUr…" at bounding box center [845, 391] width 294 height 534
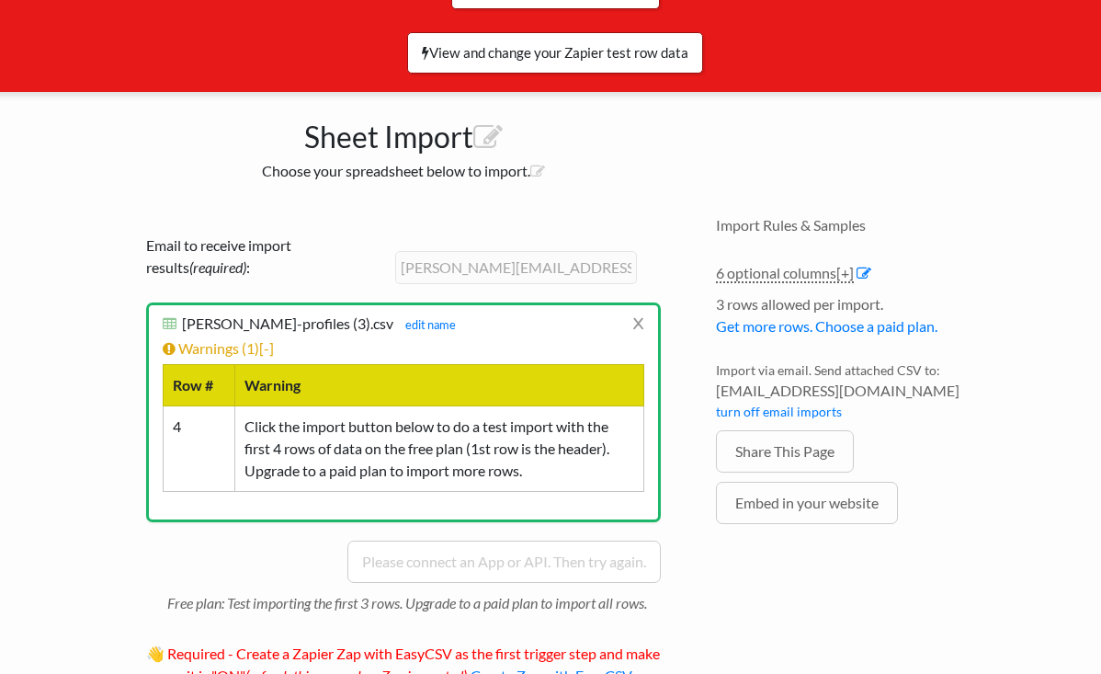
scroll to position [257, 0]
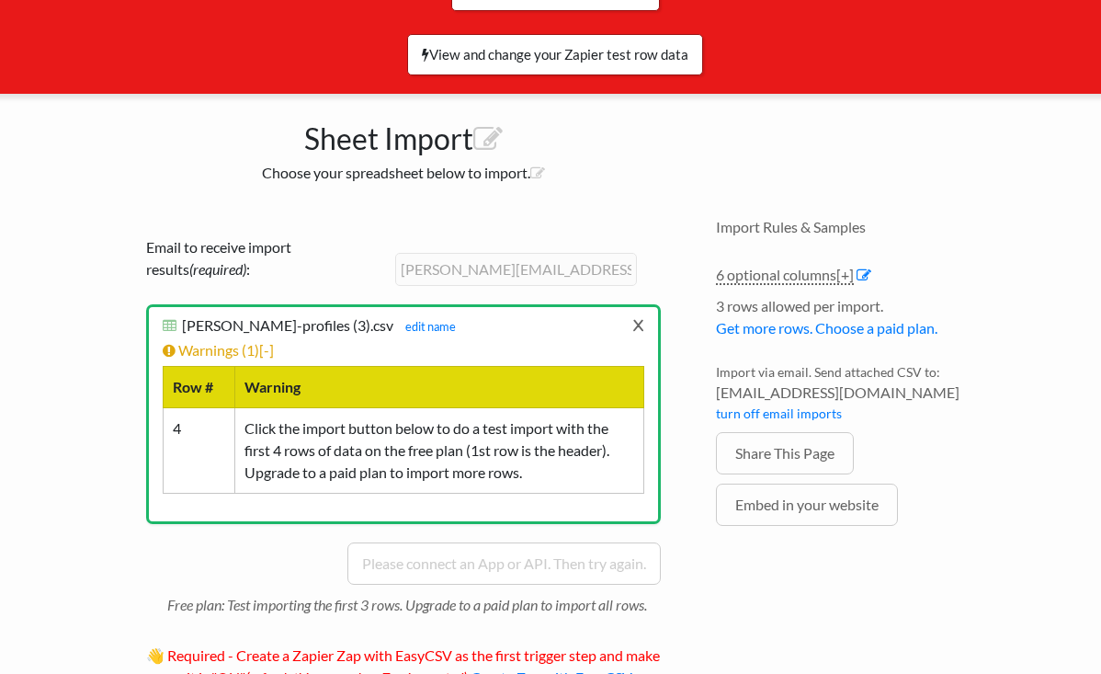
click at [640, 326] on link "x" at bounding box center [638, 324] width 12 height 35
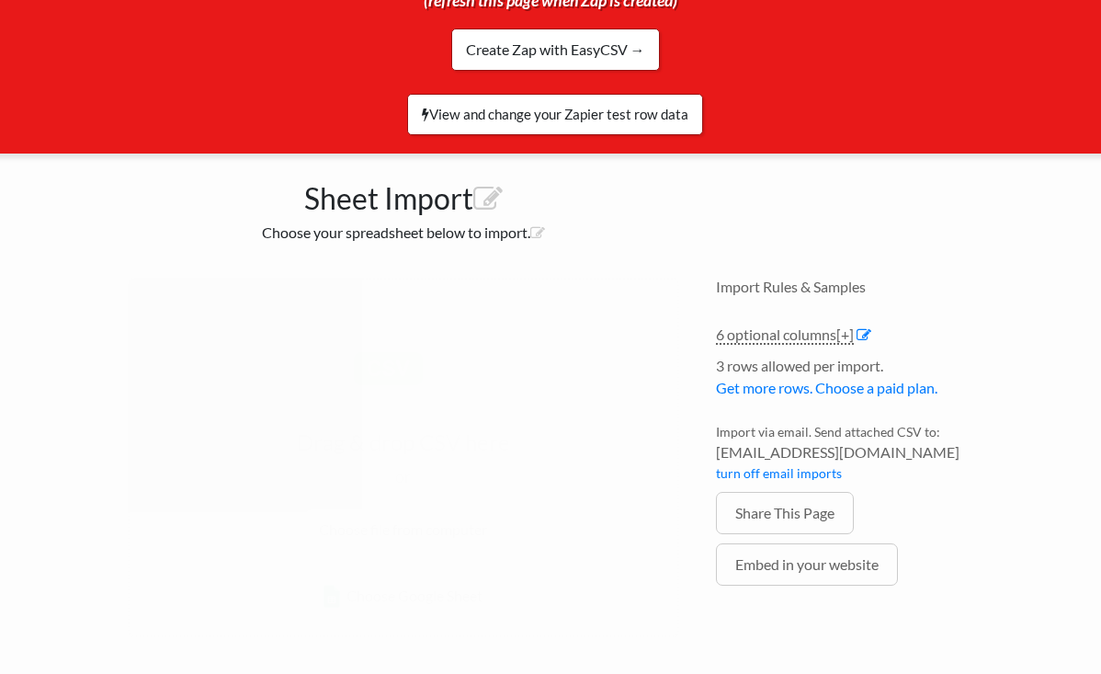
scroll to position [199, 0]
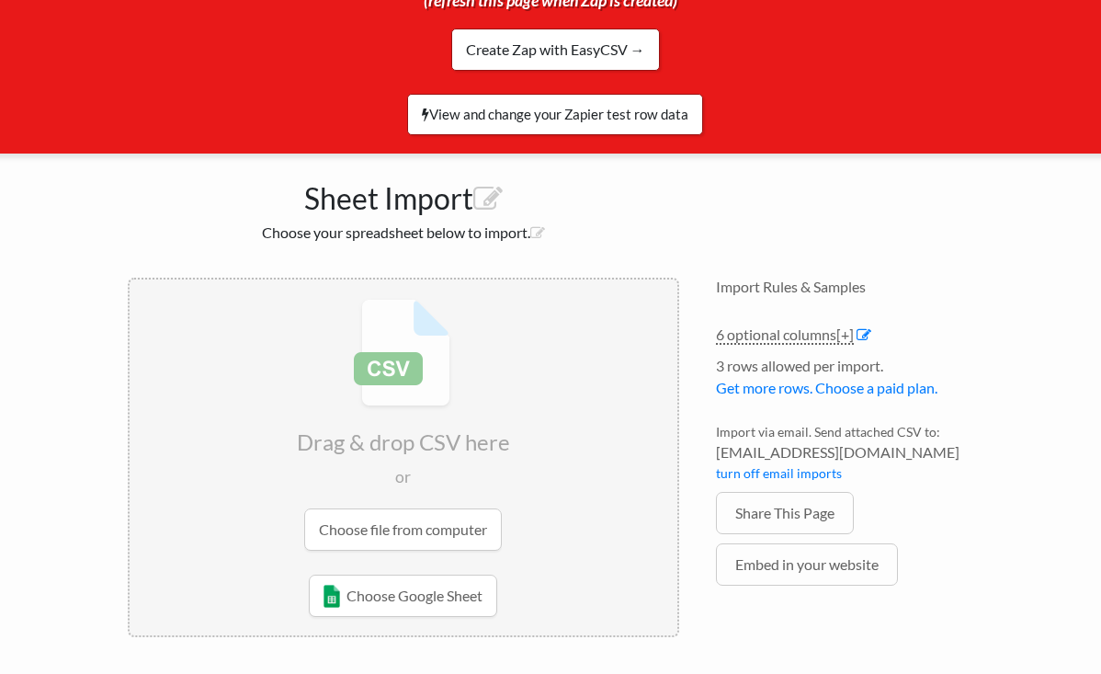
click at [420, 538] on input "file" at bounding box center [404, 424] width 548 height 290
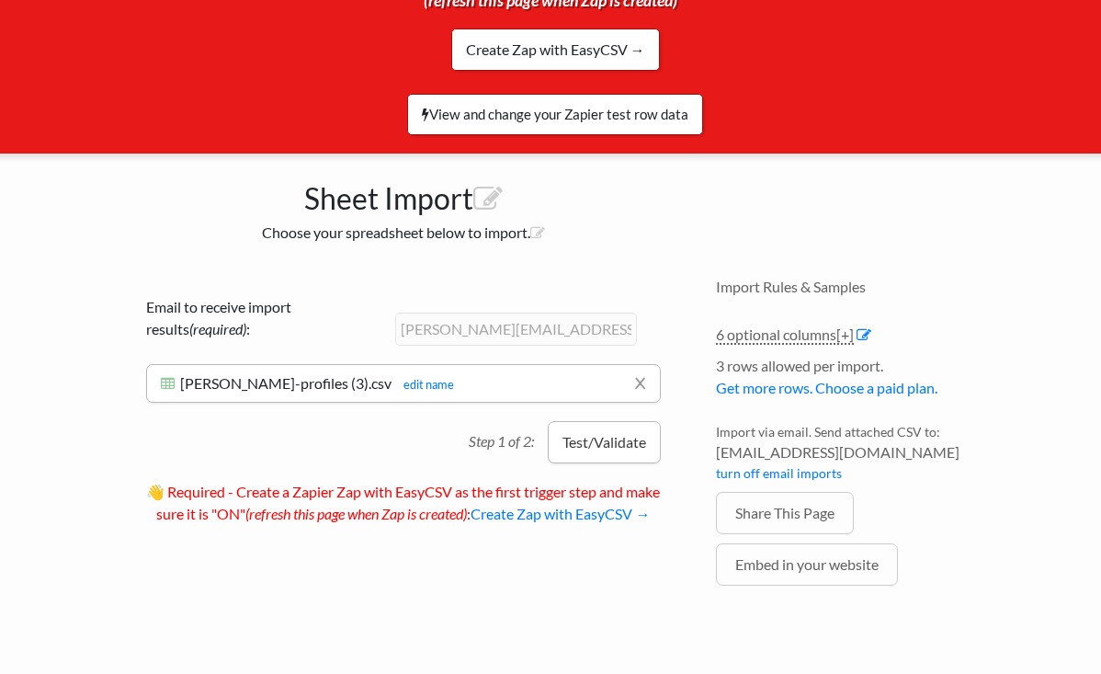
click at [627, 446] on button "Test/Validate" at bounding box center [604, 442] width 113 height 42
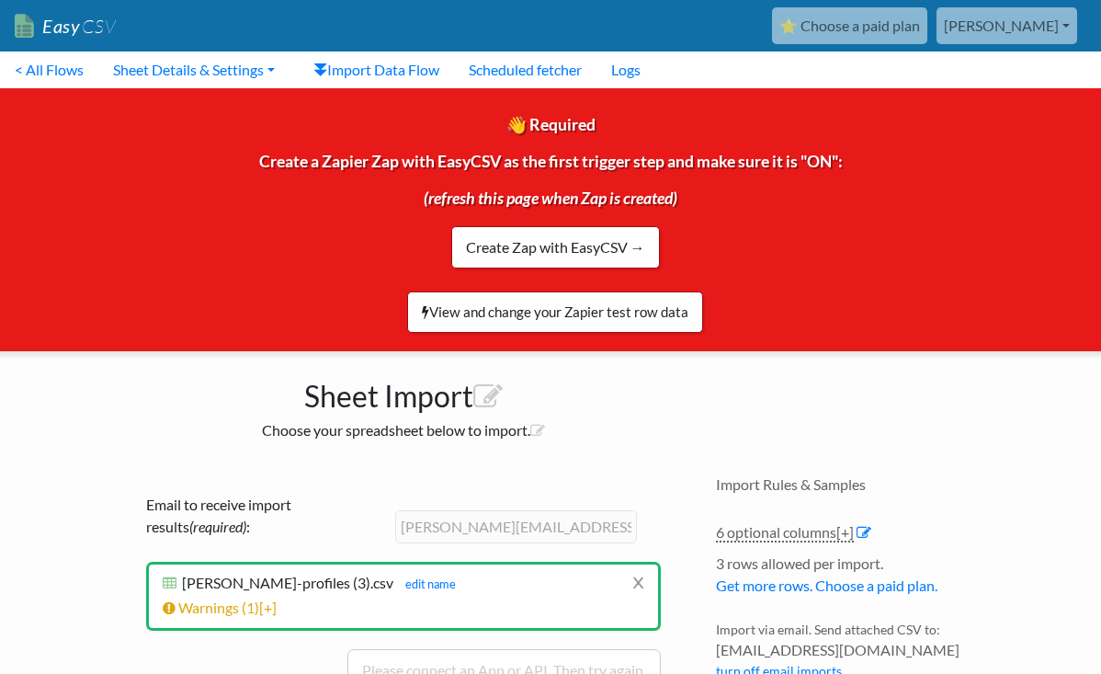
scroll to position [206, 0]
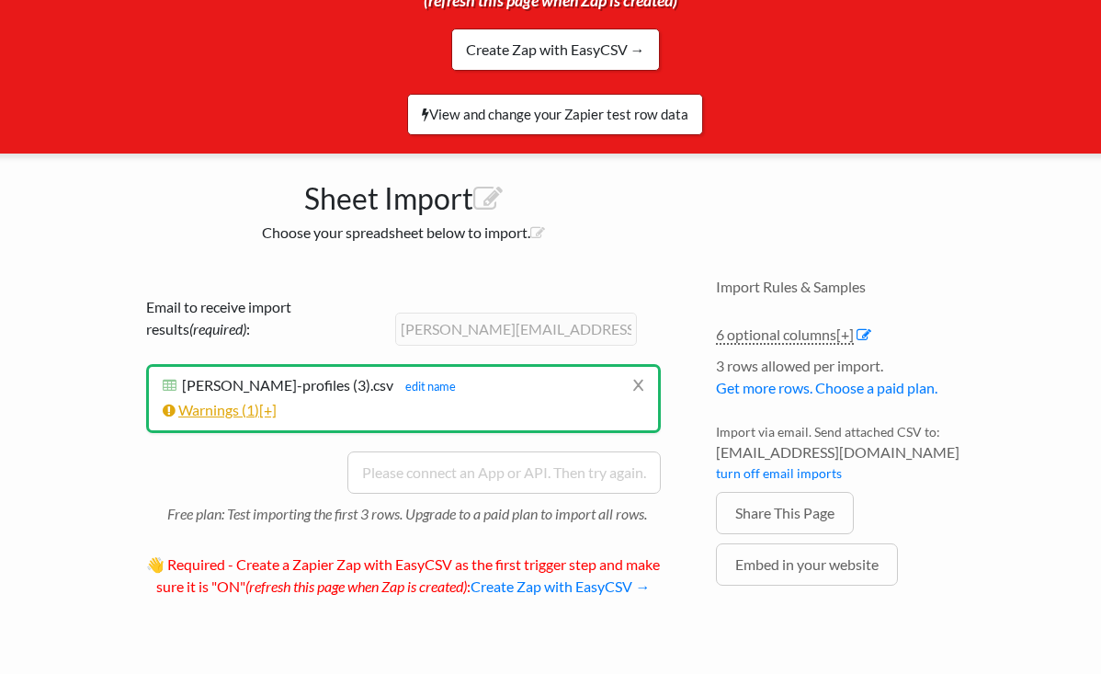
click at [244, 401] on link "Warnings ( 1 ) [+]" at bounding box center [220, 409] width 114 height 17
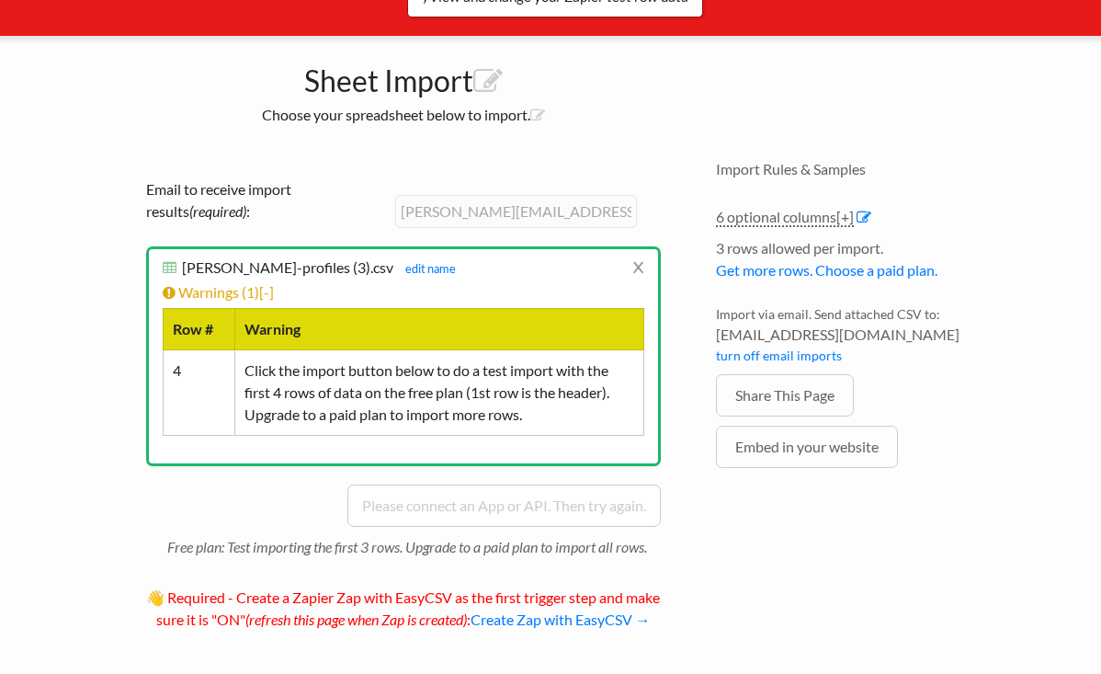
scroll to position [267, 0]
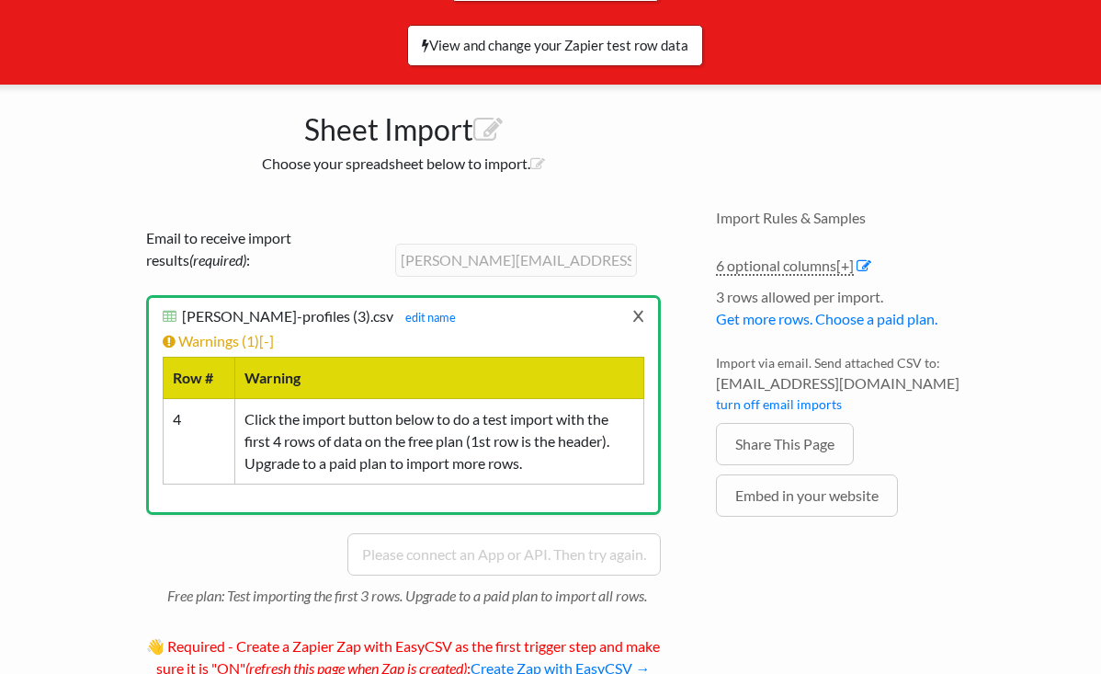
click at [633, 329] on link "x" at bounding box center [638, 315] width 12 height 35
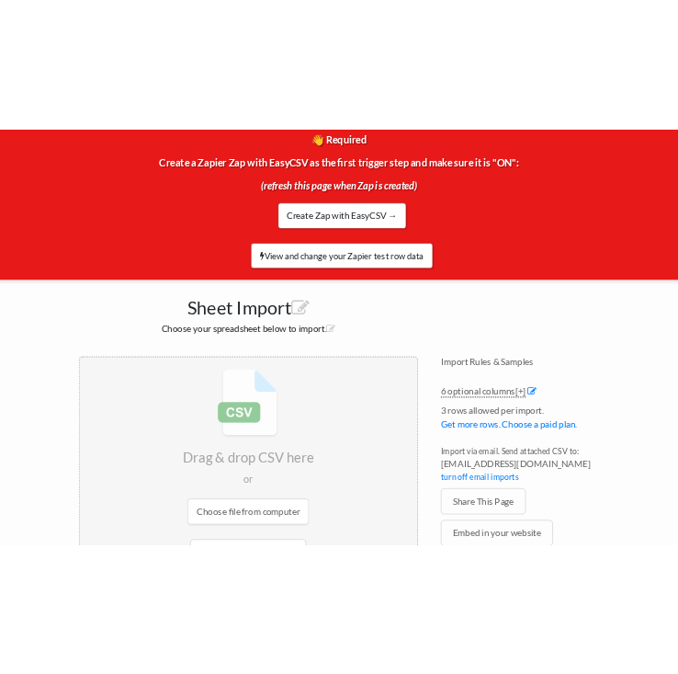
scroll to position [199, 0]
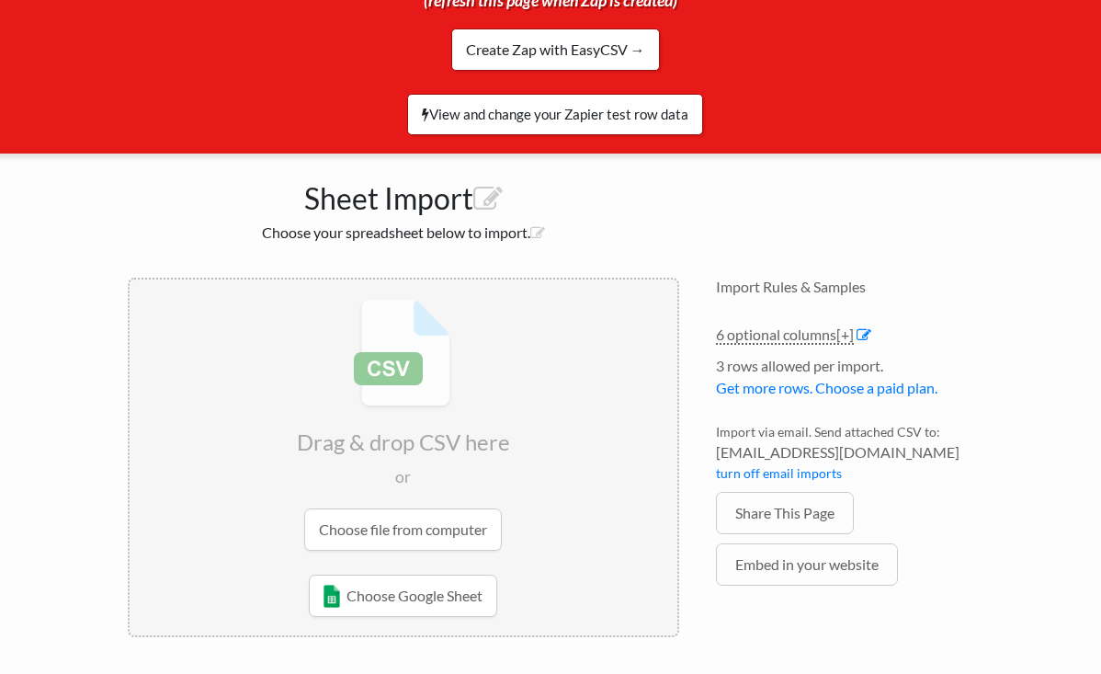
click at [405, 533] on input "file" at bounding box center [404, 424] width 548 height 290
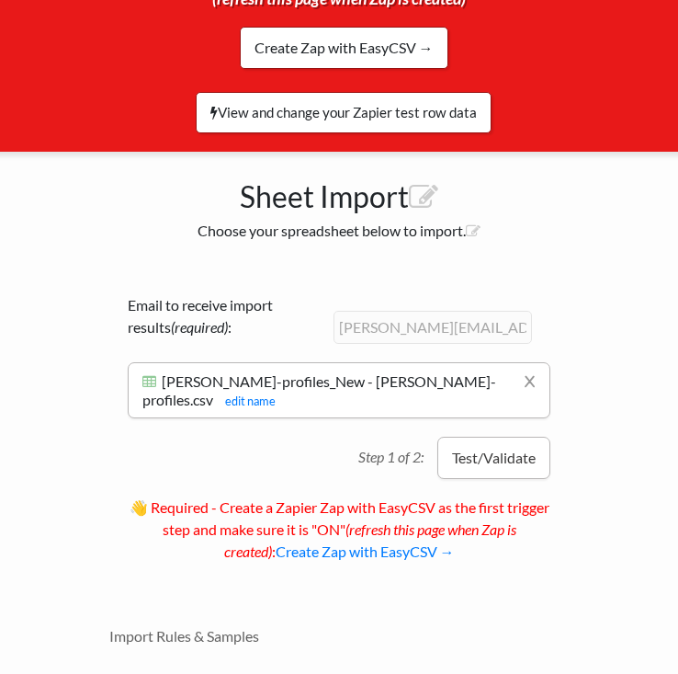
click at [502, 446] on button "Test/Validate" at bounding box center [494, 458] width 113 height 42
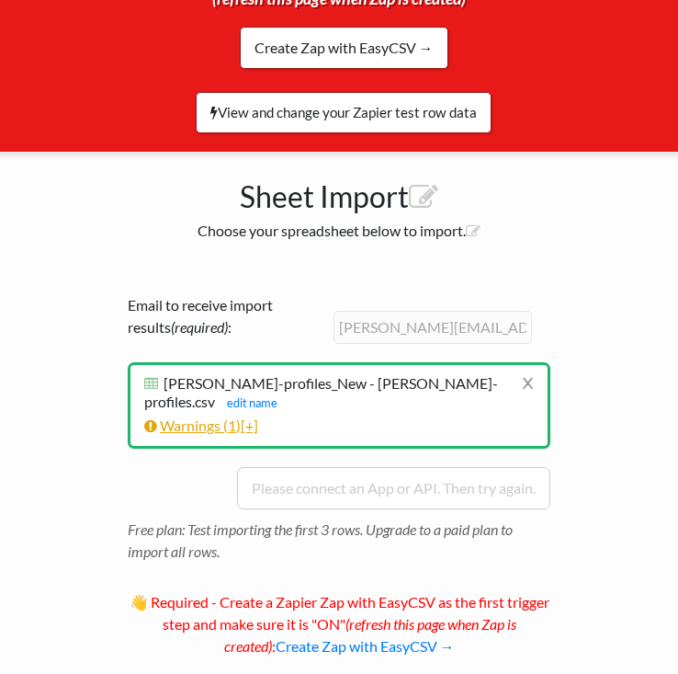
click at [229, 416] on link "Warnings ( 1 ) [+]" at bounding box center [201, 424] width 114 height 17
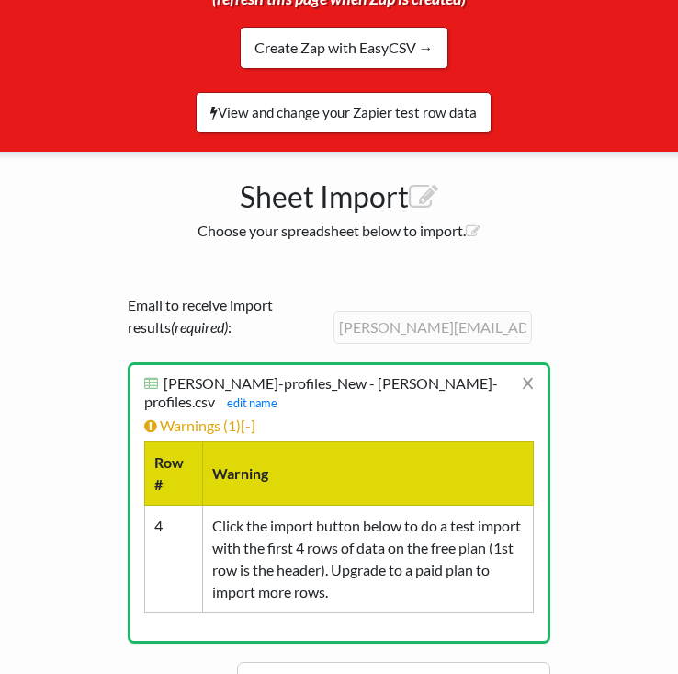
scroll to position [279, 0]
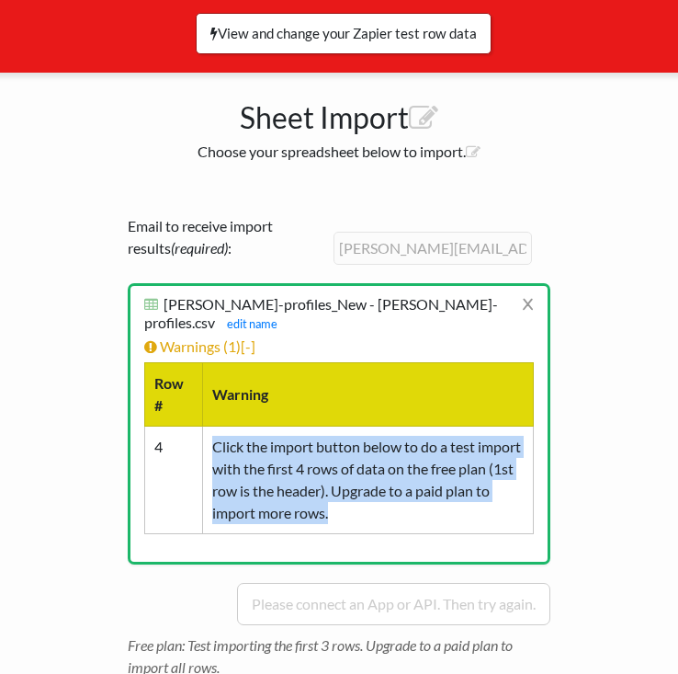
drag, startPoint x: 399, startPoint y: 500, endPoint x: 205, endPoint y: 427, distance: 207.1
click at [205, 427] on td "Click the import button below to do a test import with the first 4 rows of data…" at bounding box center [368, 480] width 331 height 108
click at [217, 426] on td "Click the import button below to do a test import with the first 4 rows of data…" at bounding box center [368, 480] width 331 height 108
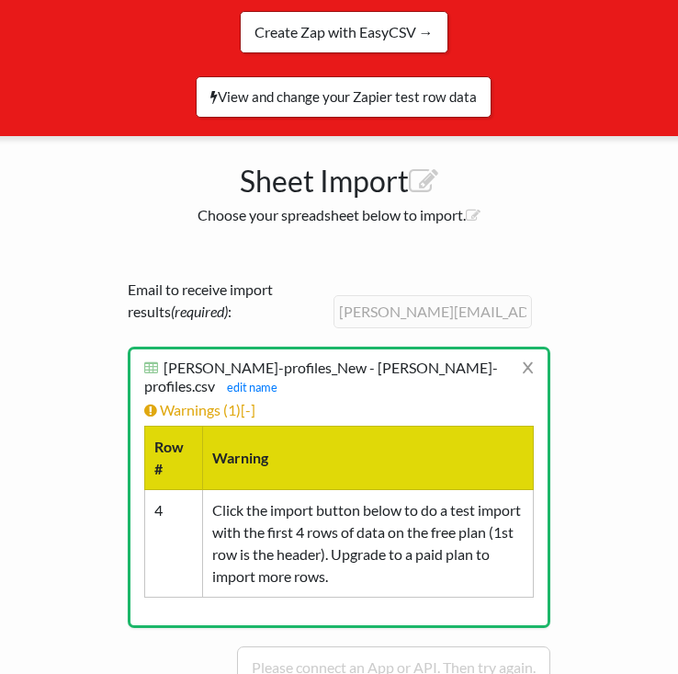
scroll to position [96, 0]
